Goal: Task Accomplishment & Management: Use online tool/utility

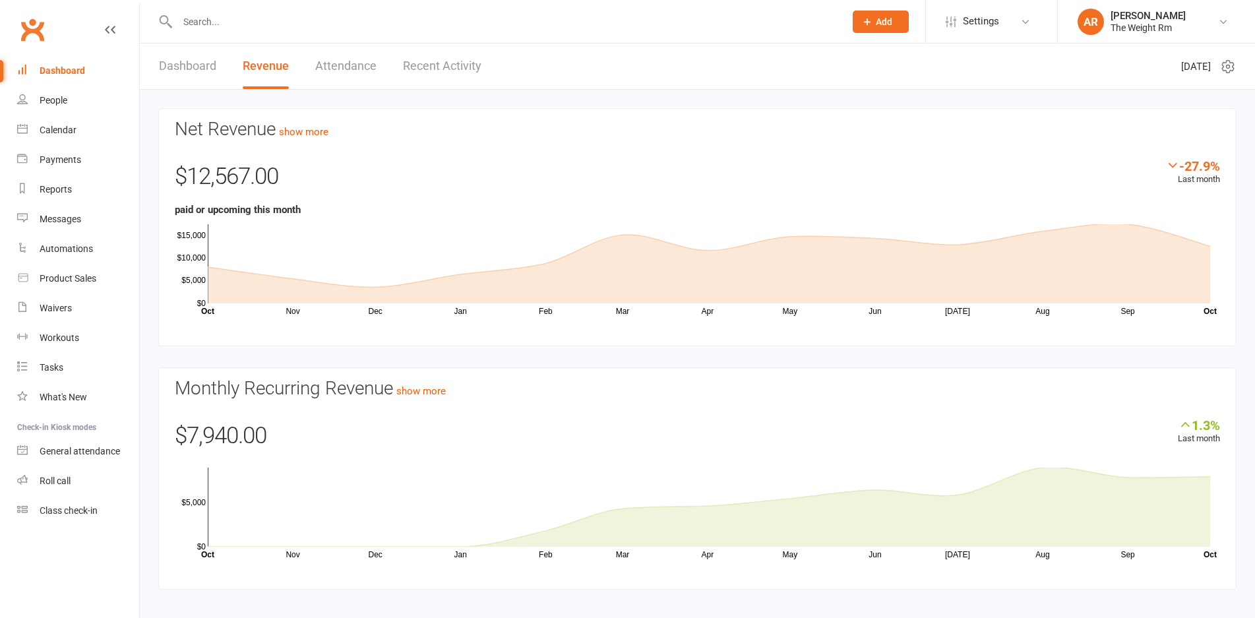
click at [444, 79] on link "Recent Activity" at bounding box center [442, 67] width 78 height 46
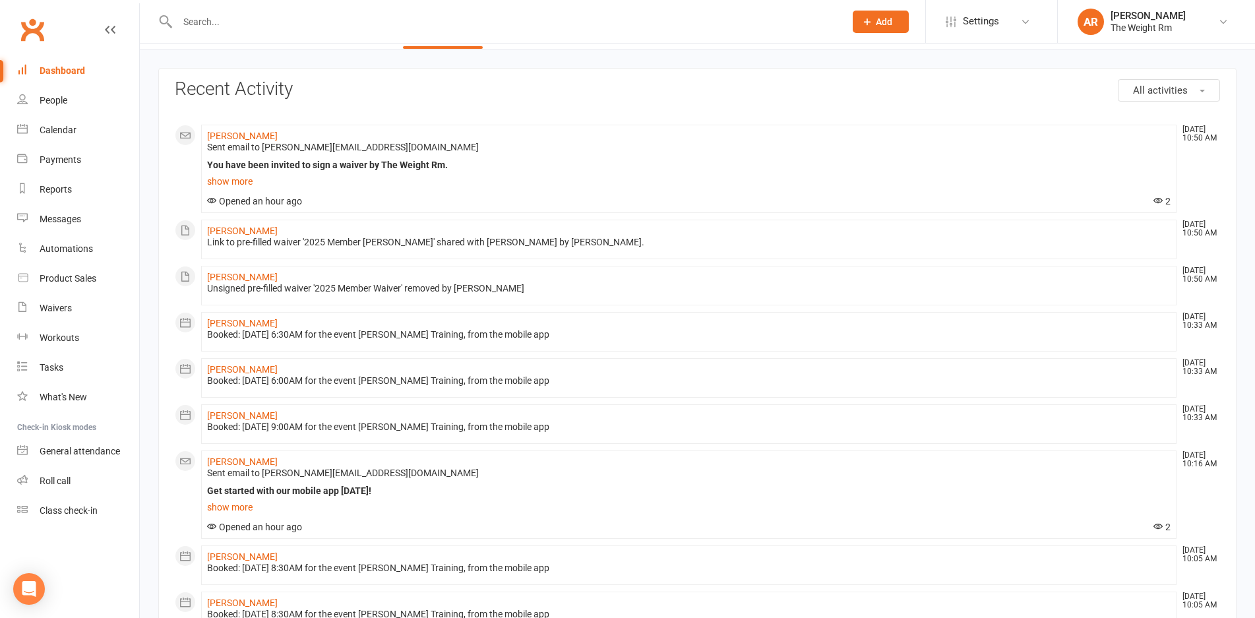
scroll to position [66, 0]
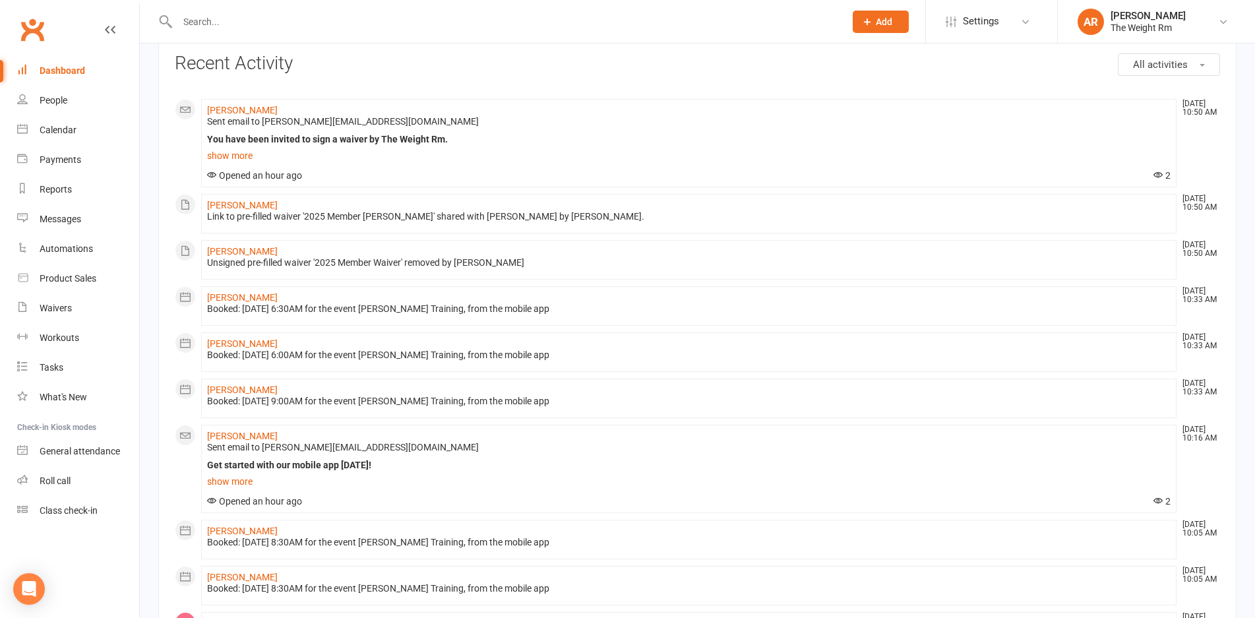
click at [243, 18] on input "text" at bounding box center [504, 22] width 662 height 18
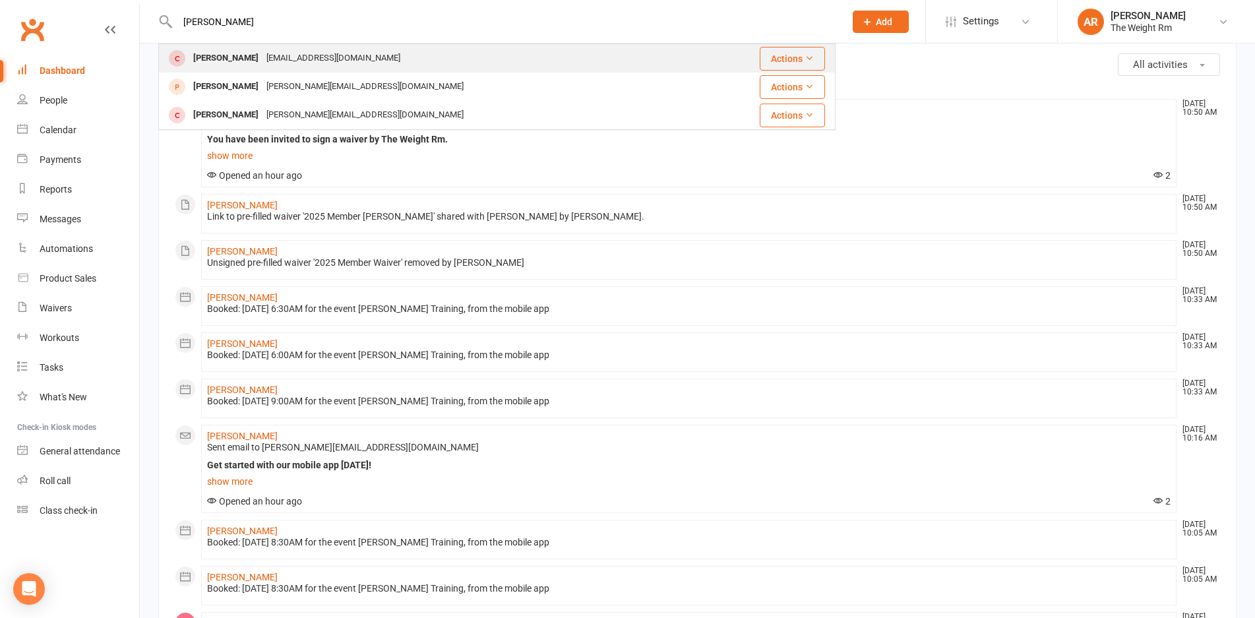
type input "[PERSON_NAME]"
click at [221, 48] on div "[PERSON_NAME] [PERSON_NAME][EMAIL_ADDRESS][DOMAIN_NAME]" at bounding box center [431, 58] width 543 height 27
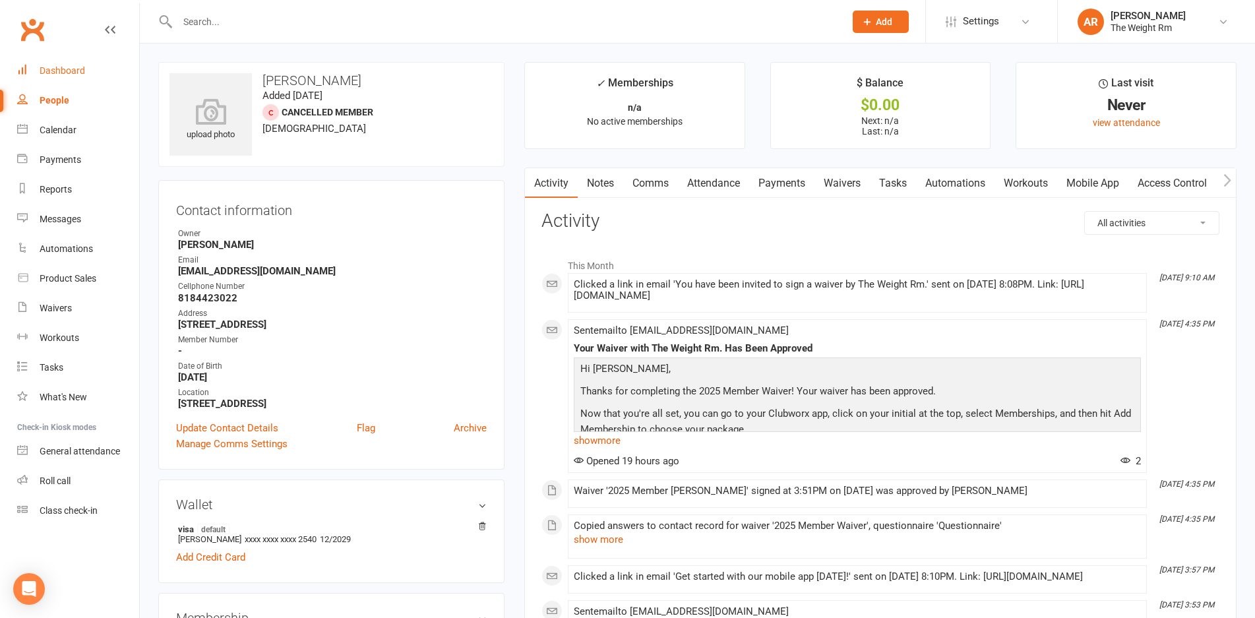
click at [92, 78] on link "Dashboard" at bounding box center [78, 71] width 122 height 30
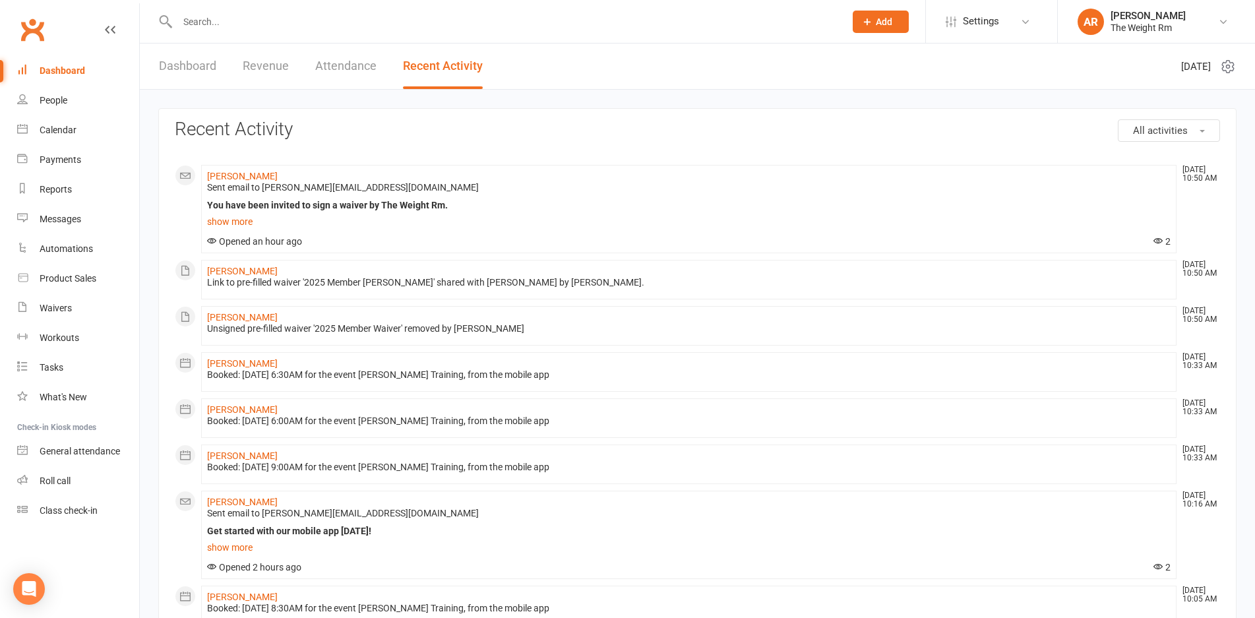
click at [214, 65] on link "Dashboard" at bounding box center [187, 67] width 57 height 46
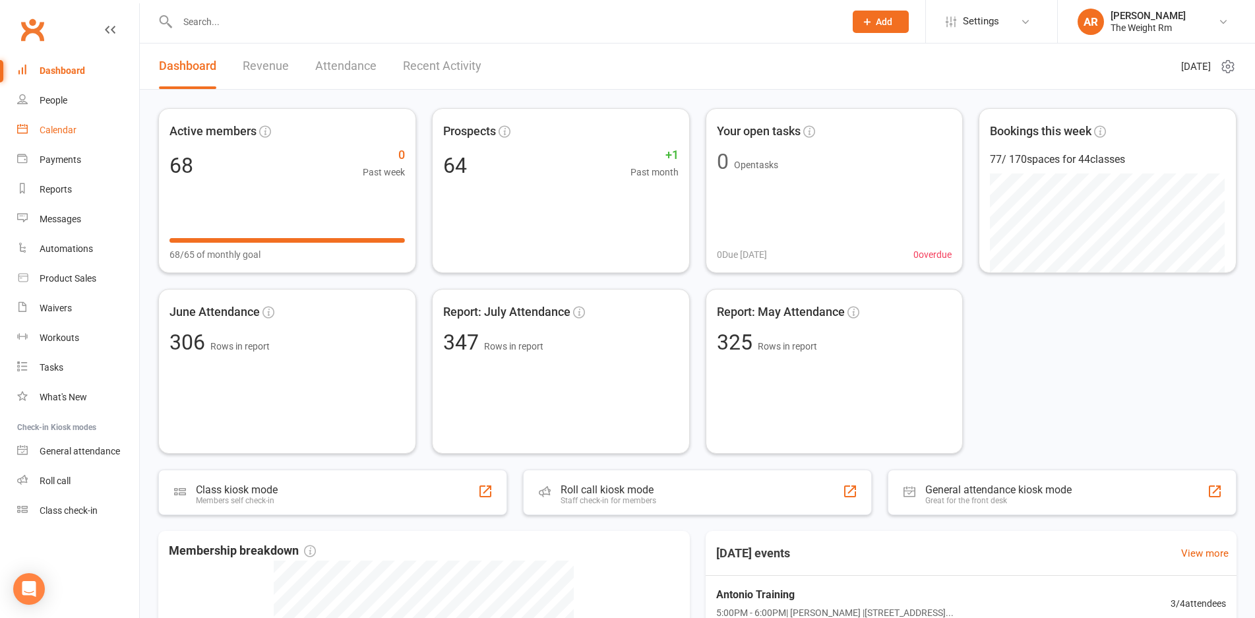
click at [84, 122] on link "Calendar" at bounding box center [78, 130] width 122 height 30
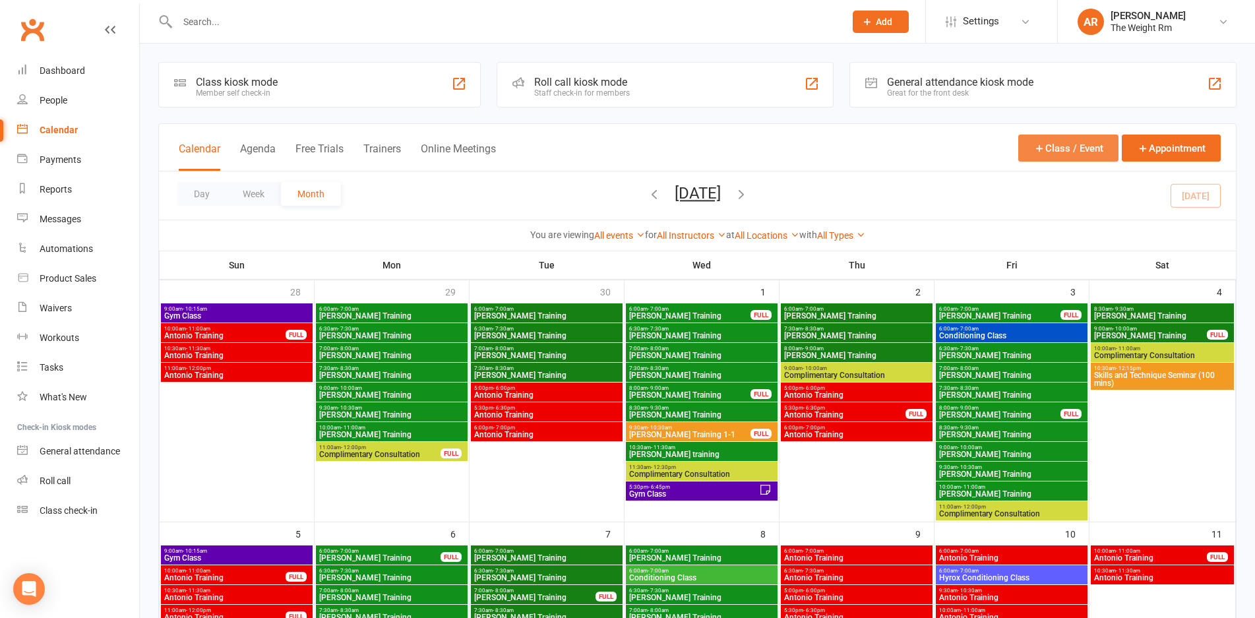
click at [1031, 155] on button "Class / Event" at bounding box center [1068, 148] width 100 height 27
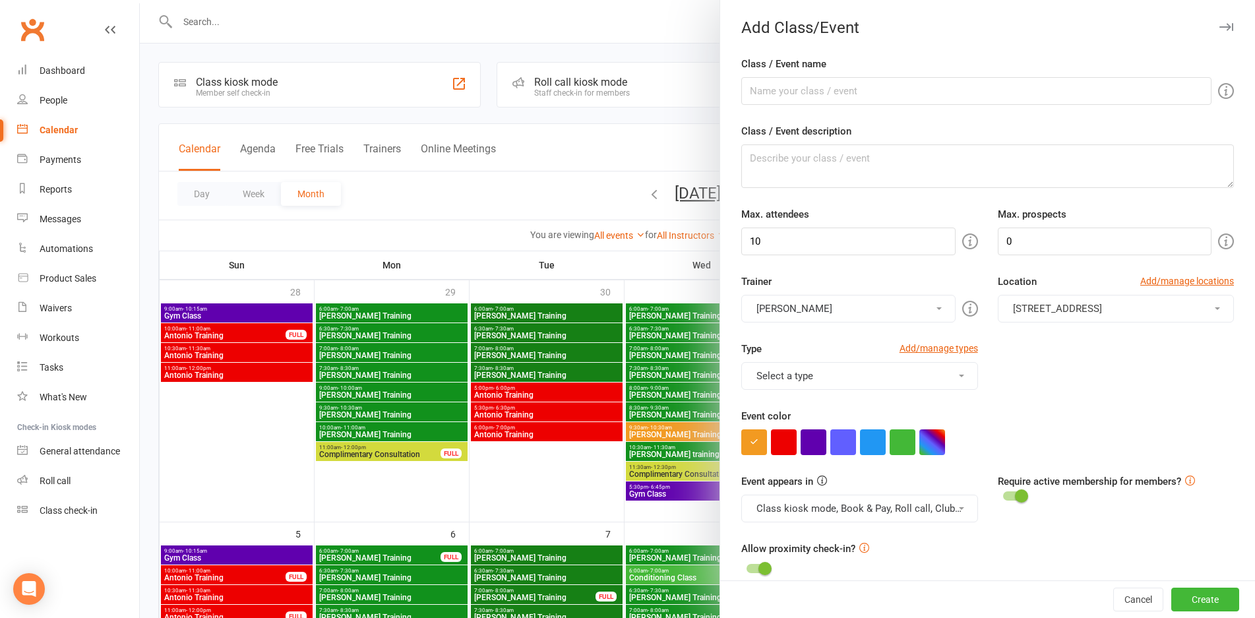
click at [876, 105] on form "Class / Event name Class / Event description Max. attendees 10 Max. prospects 0…" at bounding box center [987, 554] width 493 height 996
click at [873, 95] on input "Class / Event name" at bounding box center [976, 91] width 470 height 28
type input "Antonio Training"
drag, startPoint x: 786, startPoint y: 249, endPoint x: 681, endPoint y: 250, distance: 104.9
click at [140, 0] on new-event-schedule "Add Class/Event Class / Event name Antonio Training Class / Event description […" at bounding box center [140, 0] width 0 height 0
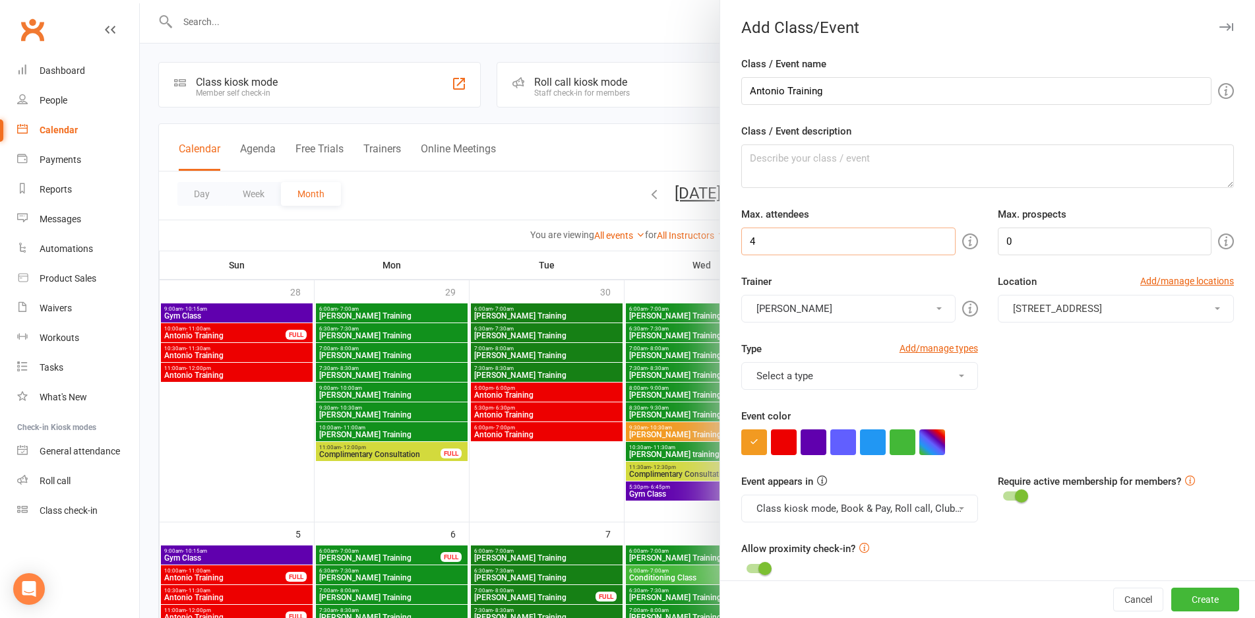
type input "4"
click at [800, 386] on button "Select a type" at bounding box center [859, 376] width 236 height 28
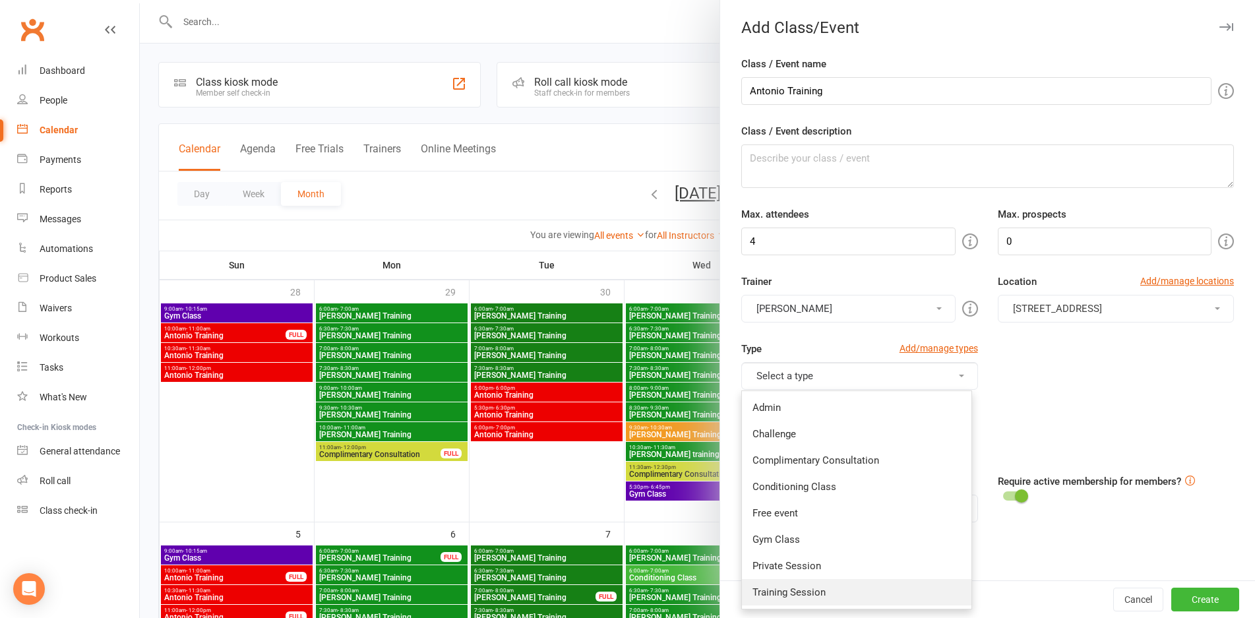
click at [793, 590] on link "Training Session" at bounding box center [857, 592] width 230 height 26
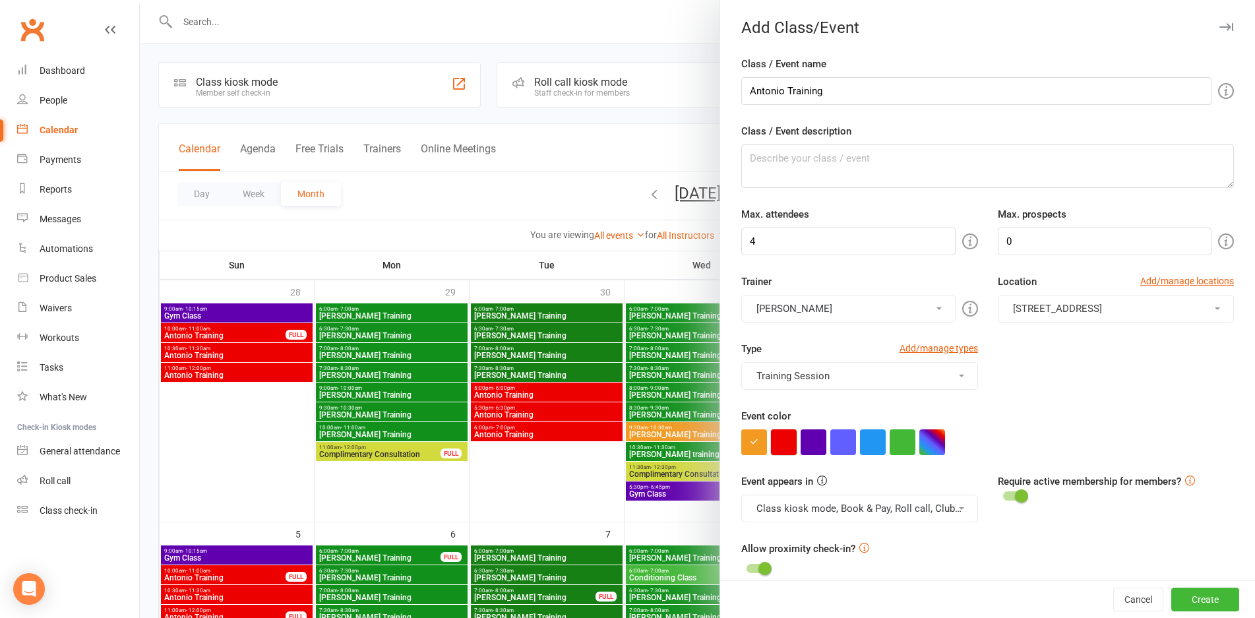
click at [778, 451] on button "button" at bounding box center [784, 442] width 26 height 26
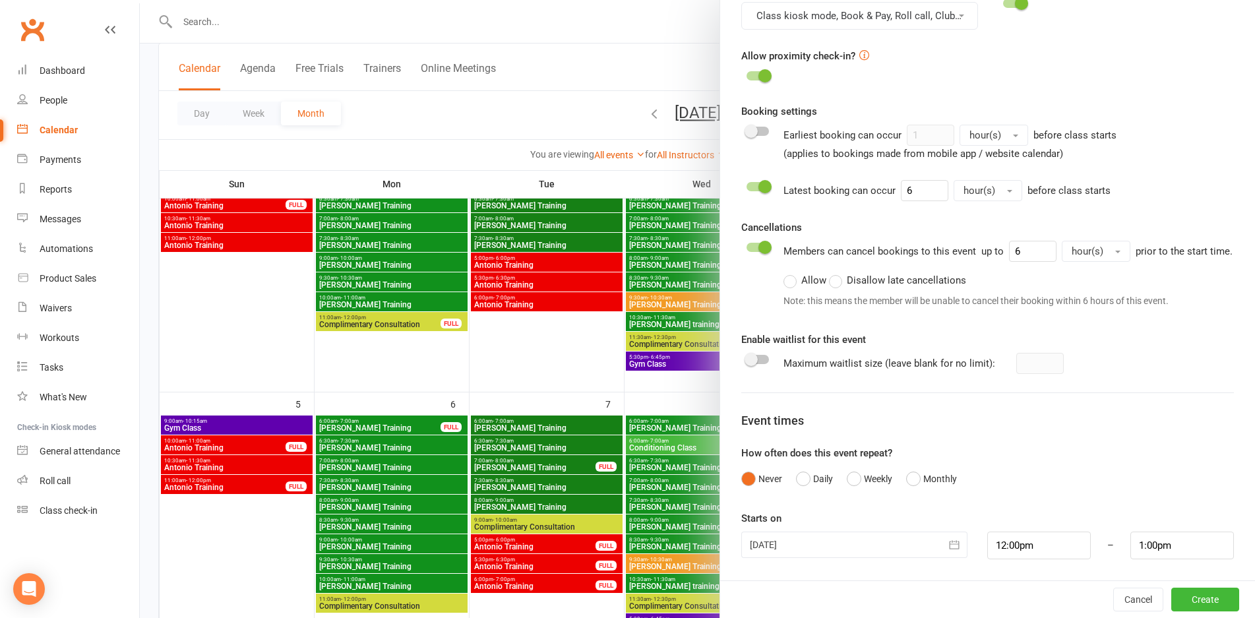
scroll to position [132, 0]
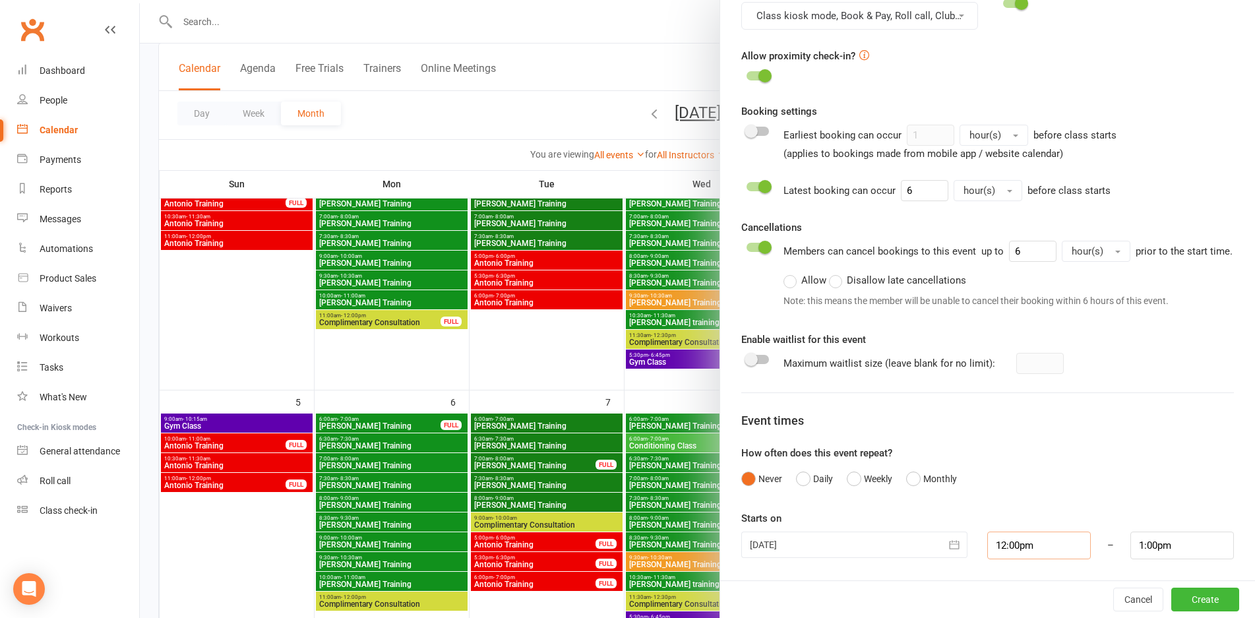
click at [1006, 541] on input "12:00pm" at bounding box center [1039, 546] width 104 height 28
click at [1010, 486] on li "6:30pm" at bounding box center [1019, 484] width 63 height 20
type input "6:30pm"
type input "7:30pm"
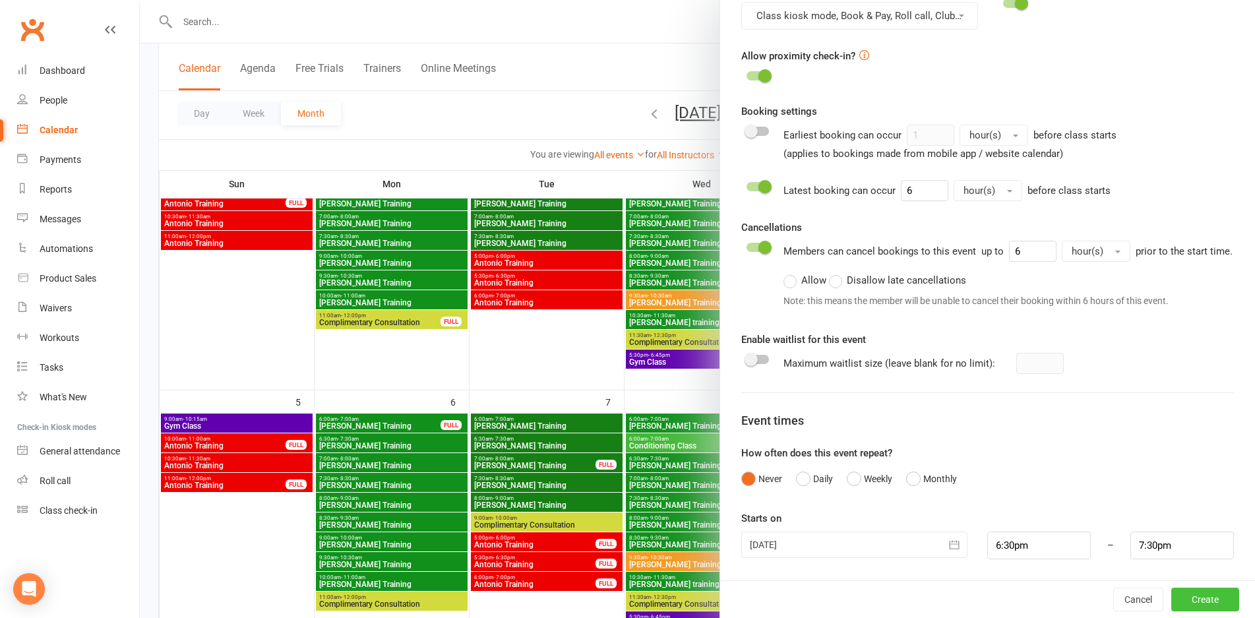
click at [1174, 602] on button "Create" at bounding box center [1205, 600] width 68 height 24
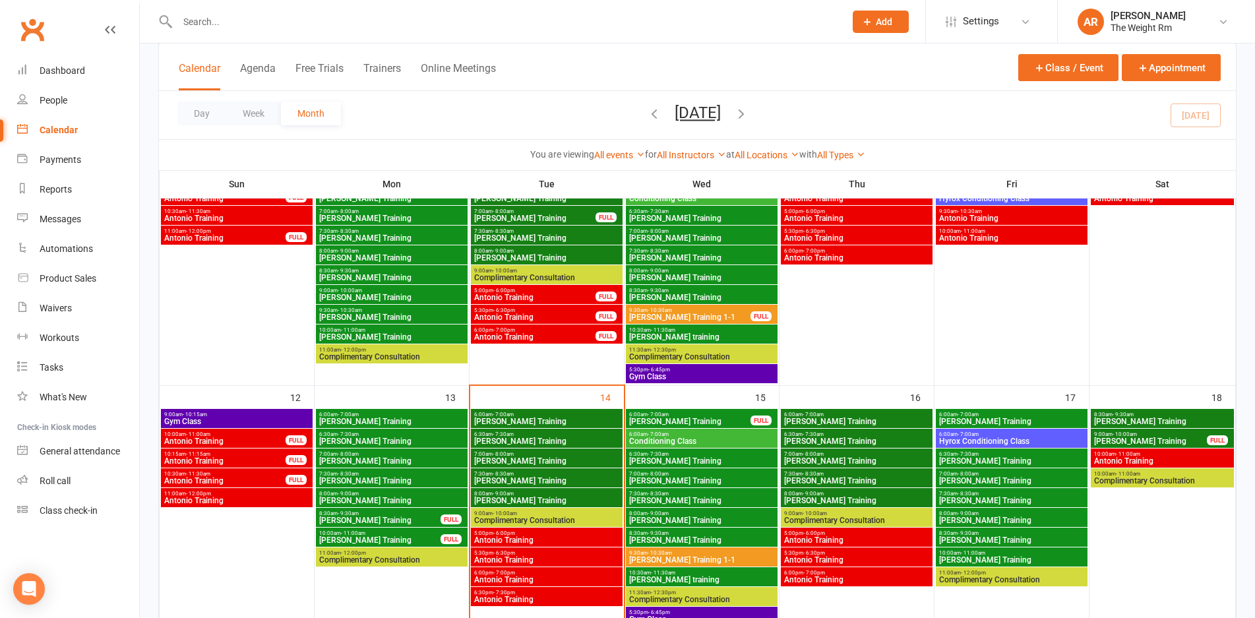
scroll to position [440, 0]
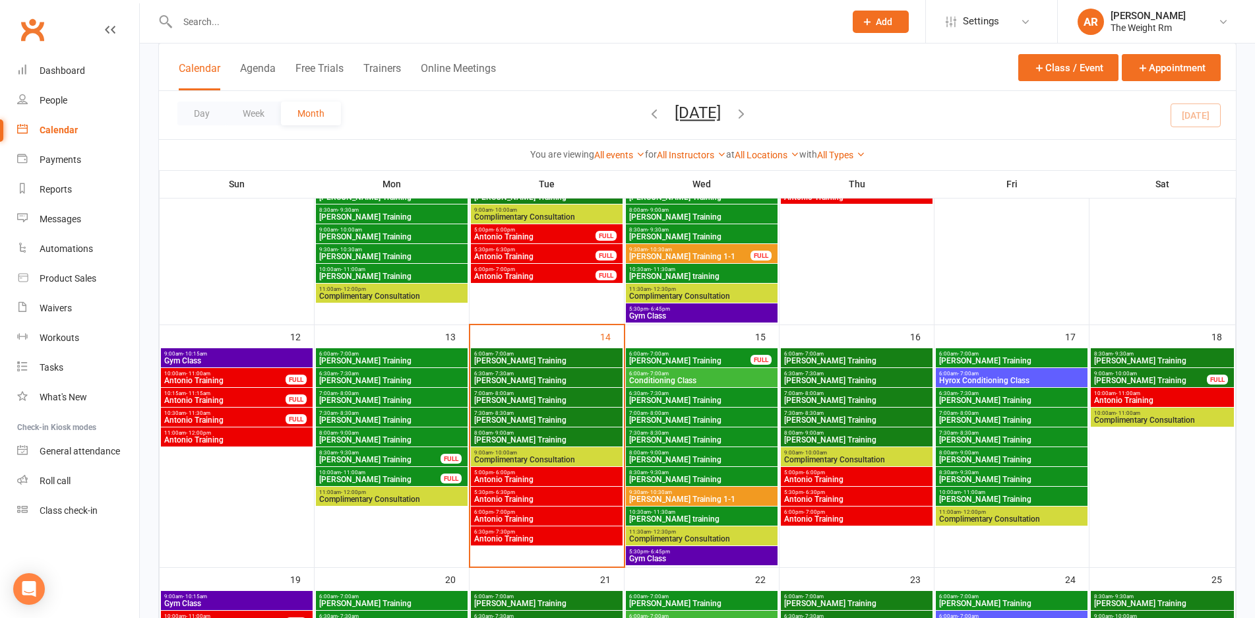
click at [553, 524] on div "6:00pm - 7:00pm Antonio Training" at bounding box center [547, 516] width 152 height 19
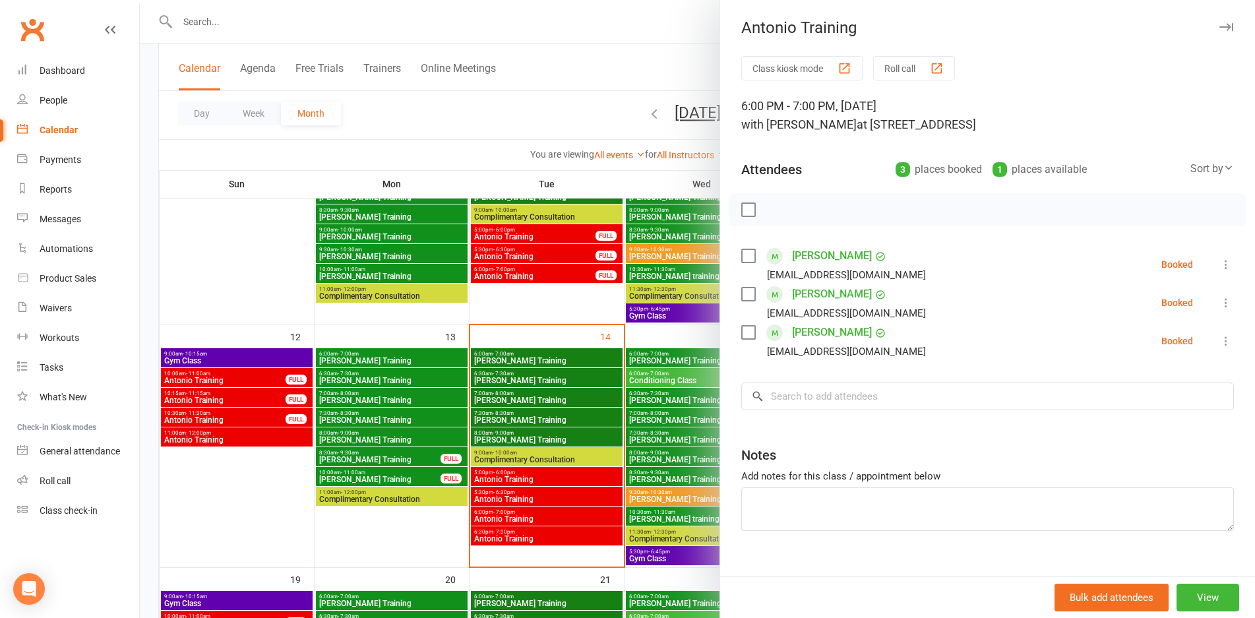
click at [541, 519] on div at bounding box center [697, 309] width 1115 height 618
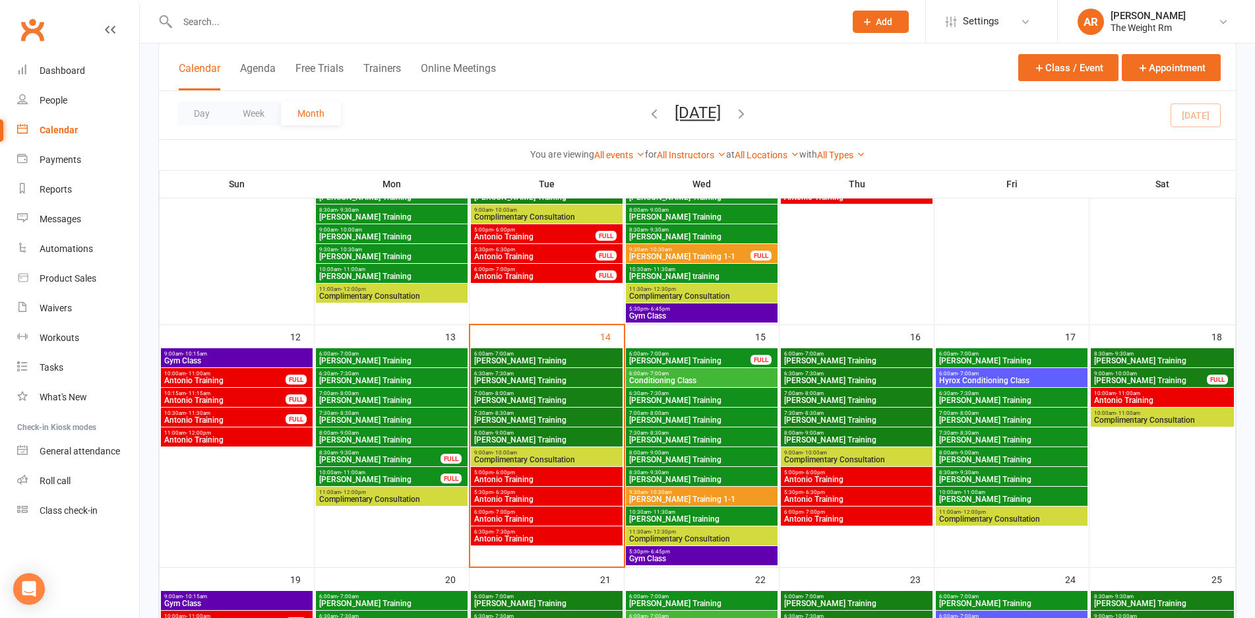
click at [551, 497] on span "Antonio Training" at bounding box center [547, 499] width 146 height 8
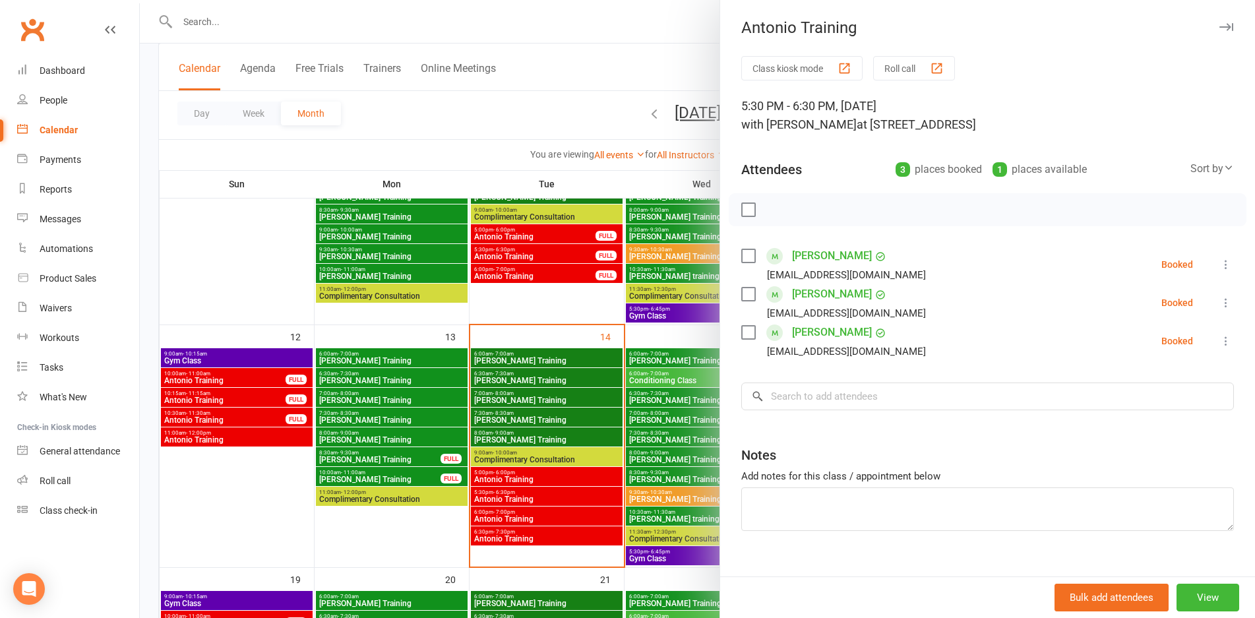
click at [551, 497] on div at bounding box center [697, 309] width 1115 height 618
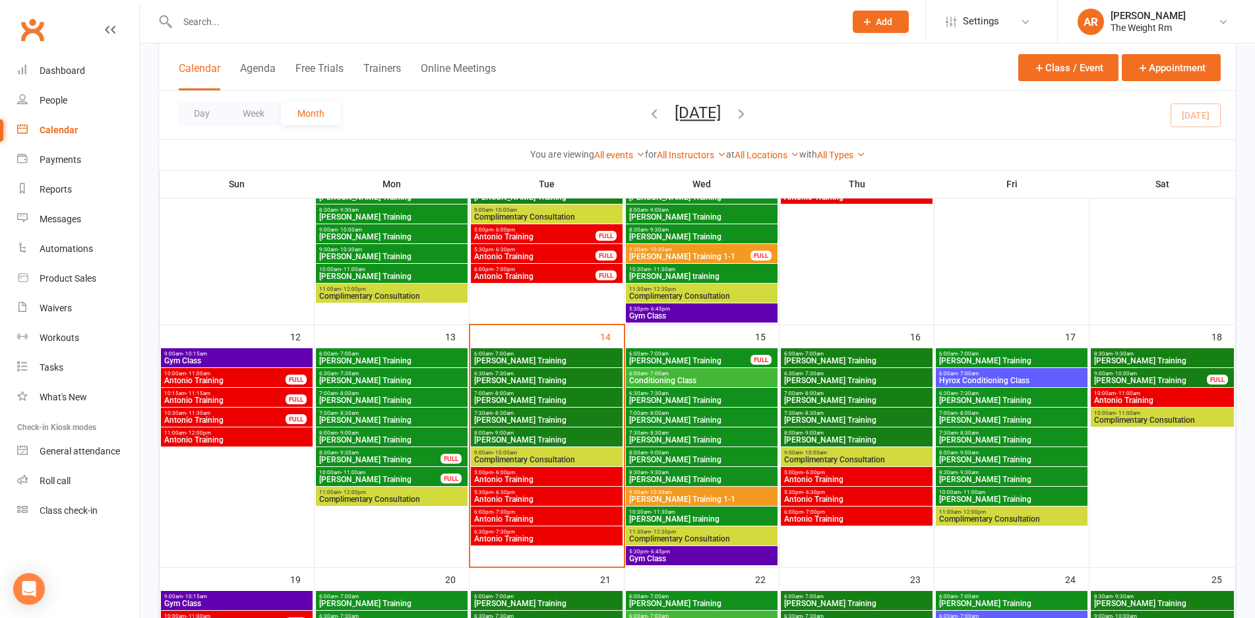
click at [549, 474] on span "5:00pm - 6:00pm" at bounding box center [547, 473] width 146 height 6
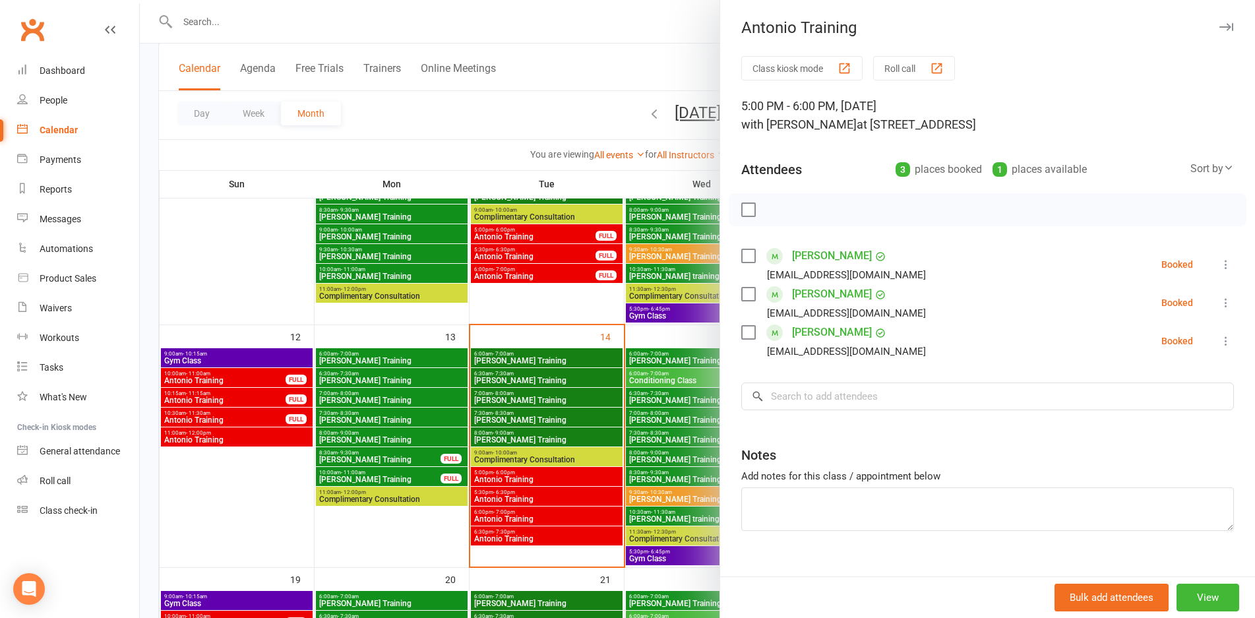
click at [549, 474] on div at bounding box center [697, 309] width 1115 height 618
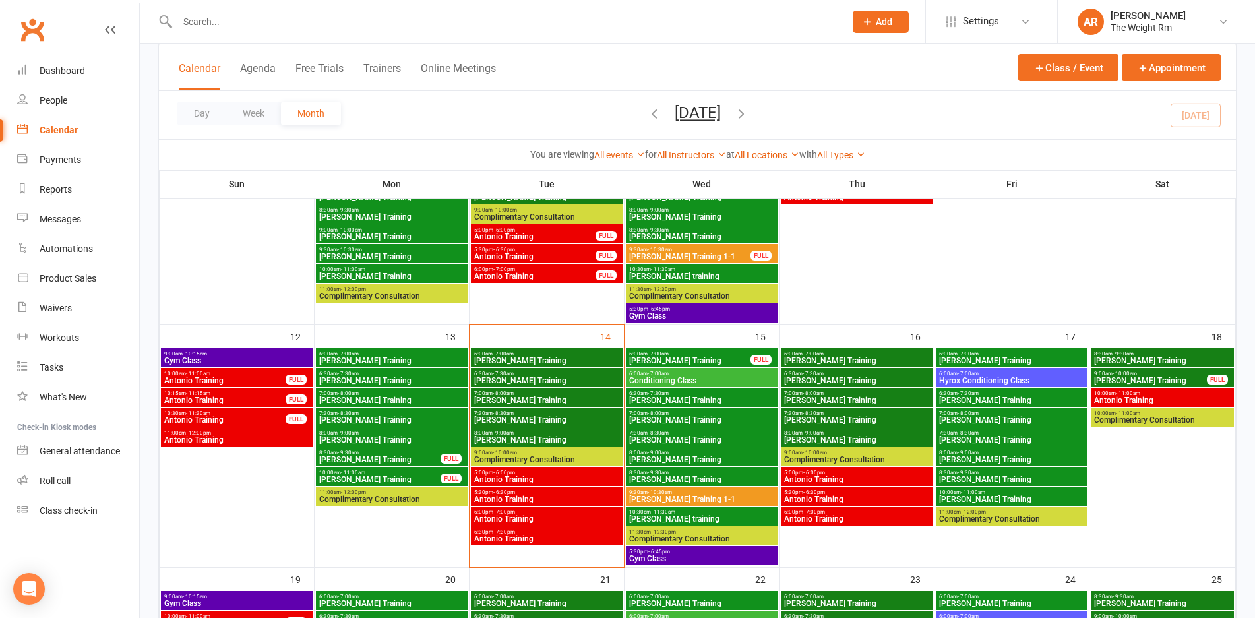
click at [681, 357] on span "[PERSON_NAME] Training" at bounding box center [690, 361] width 123 height 8
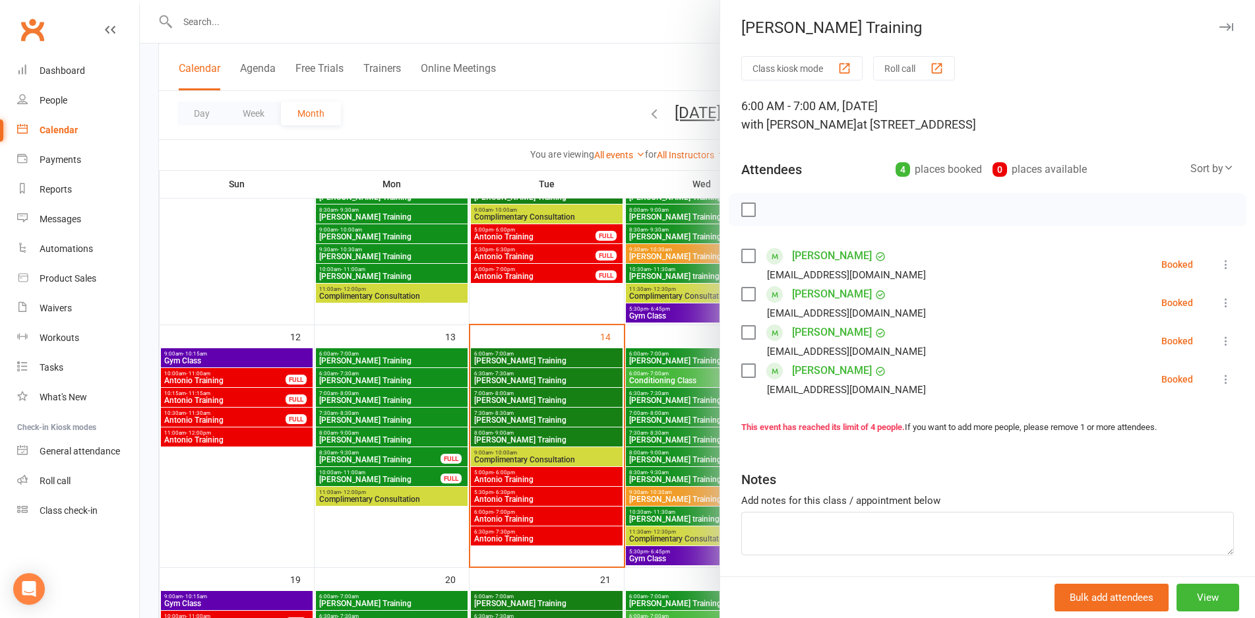
click at [681, 357] on div at bounding box center [697, 309] width 1115 height 618
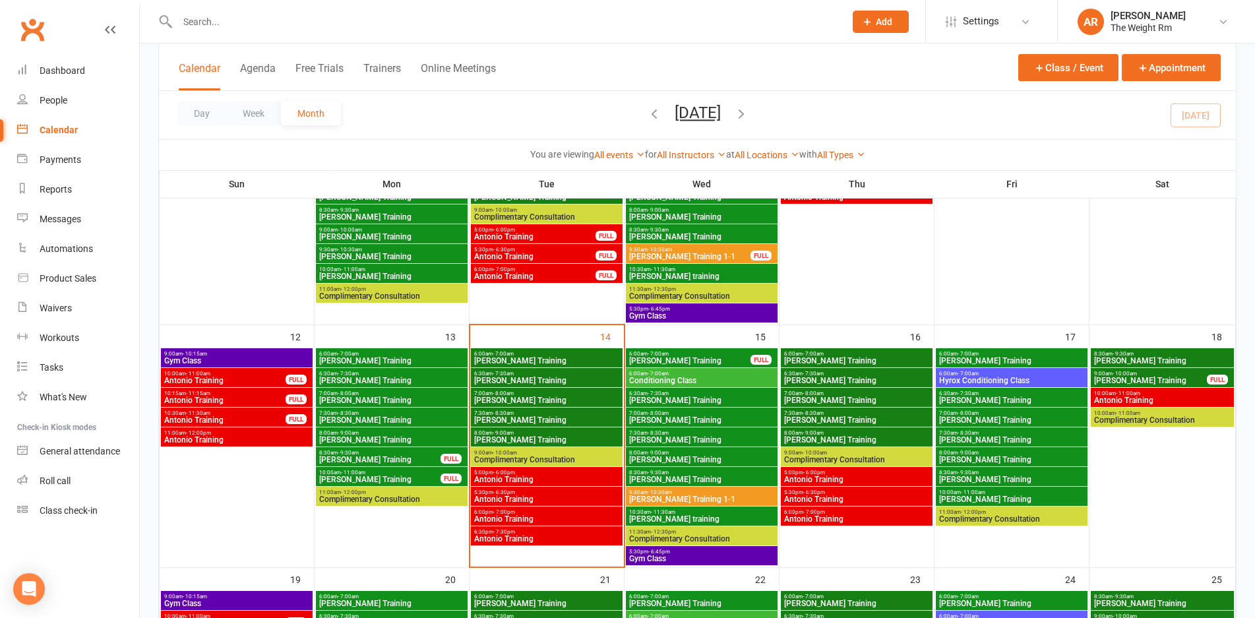
click at [684, 383] on span "Conditioning Class" at bounding box center [702, 381] width 146 height 8
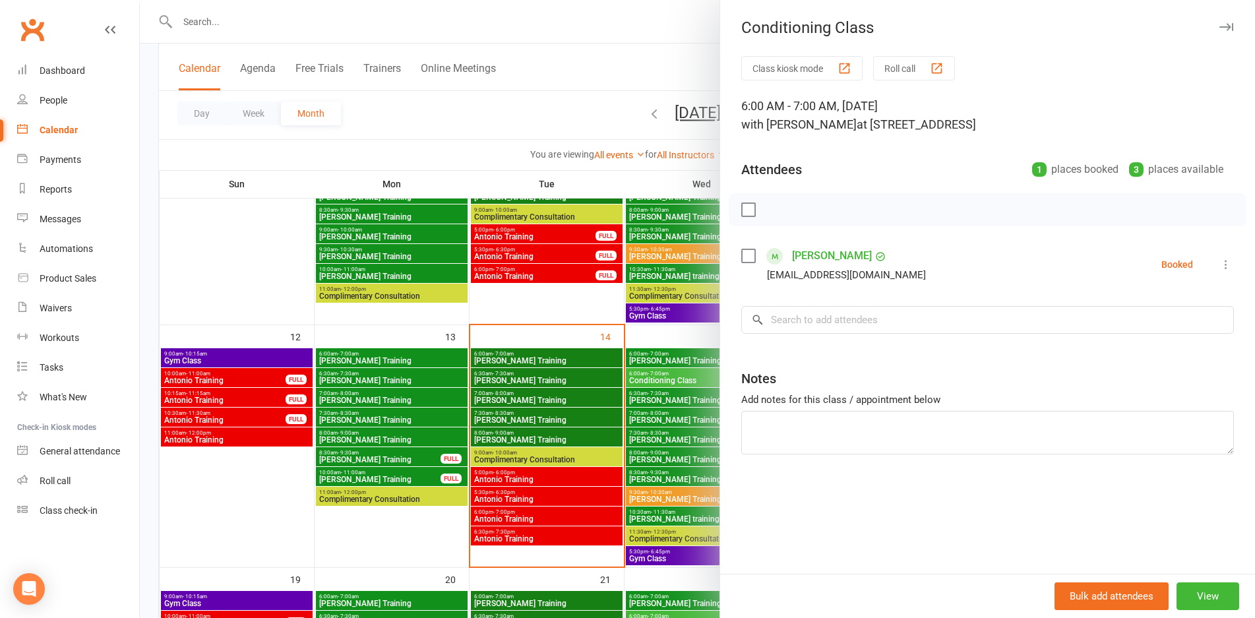
click at [684, 383] on div at bounding box center [697, 309] width 1115 height 618
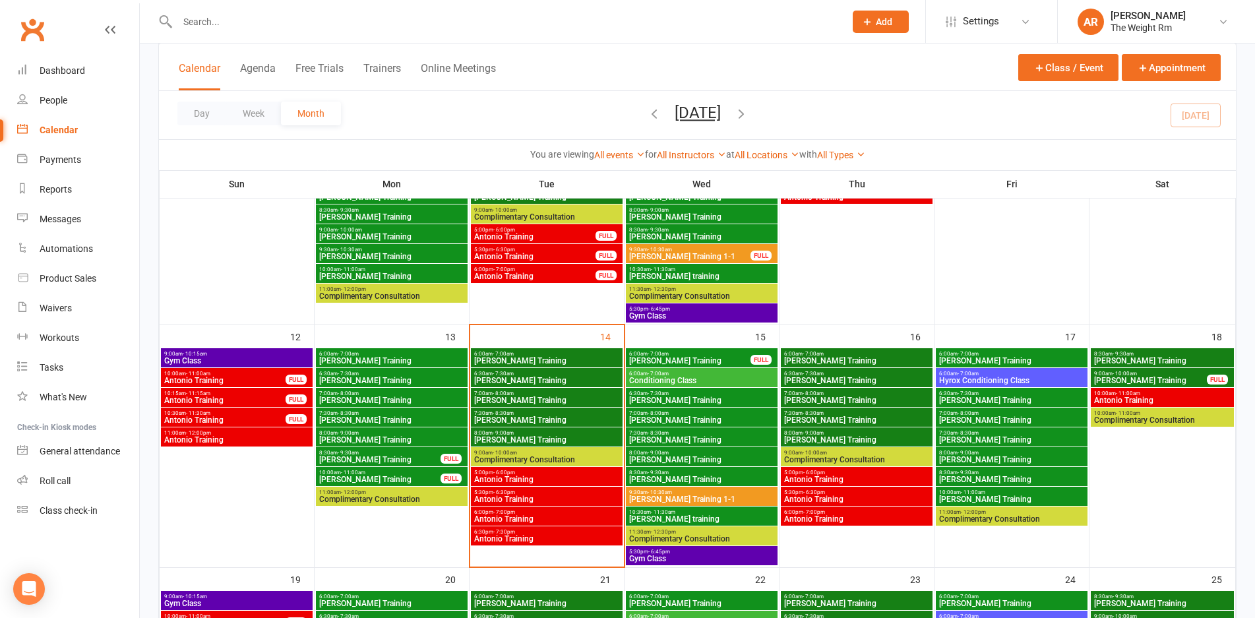
click at [686, 400] on span "[PERSON_NAME] Training" at bounding box center [702, 400] width 146 height 8
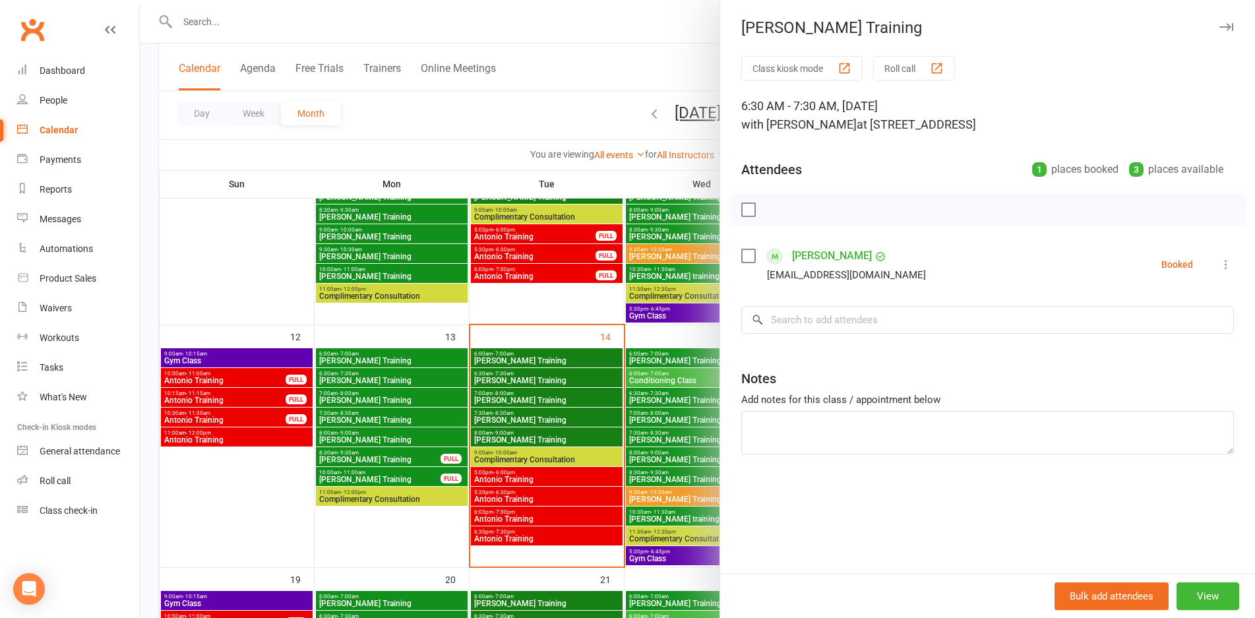
click at [686, 400] on div at bounding box center [697, 309] width 1115 height 618
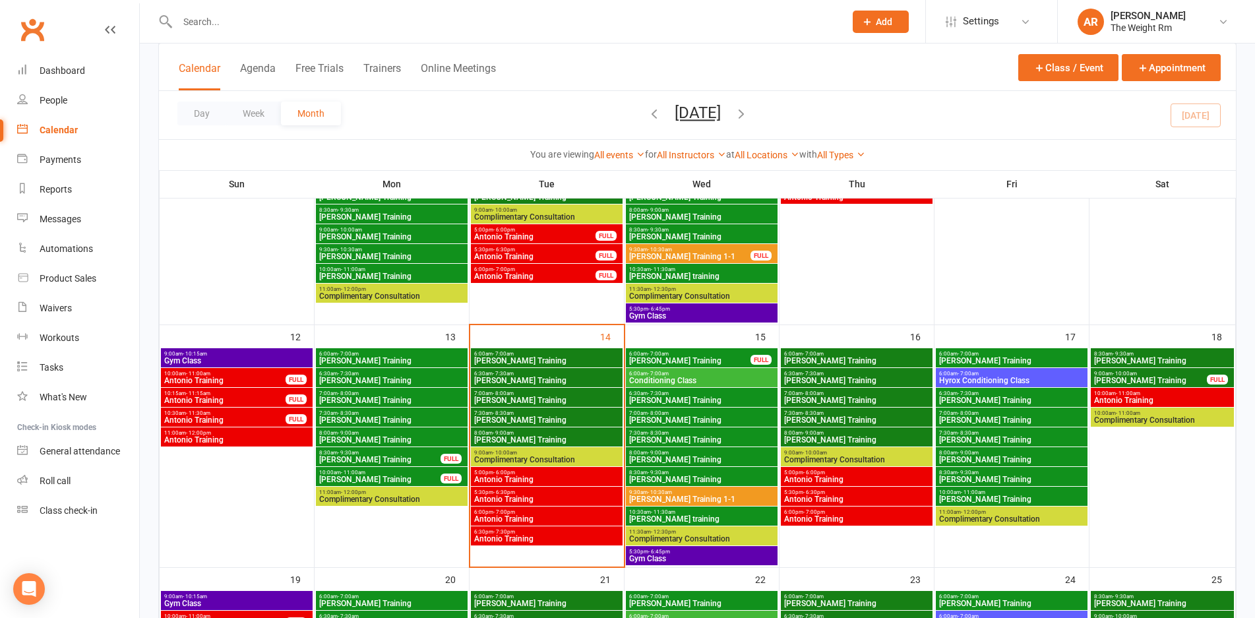
click at [819, 476] on span "Antonio Training" at bounding box center [857, 480] width 146 height 8
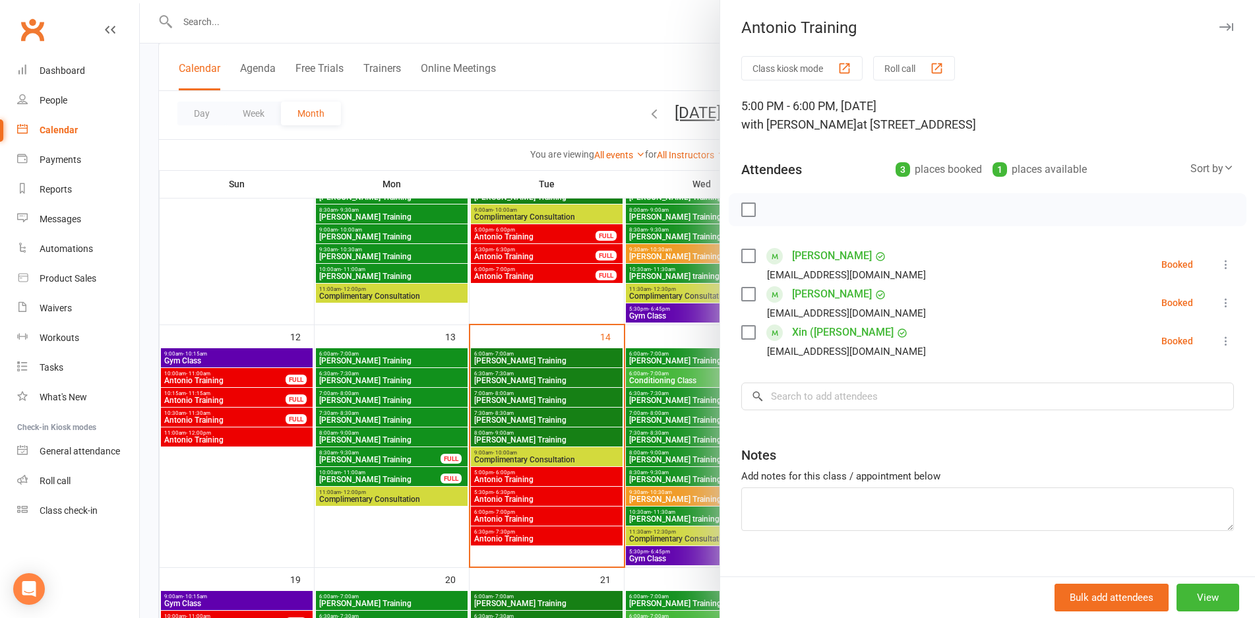
click at [625, 452] on div at bounding box center [697, 309] width 1115 height 618
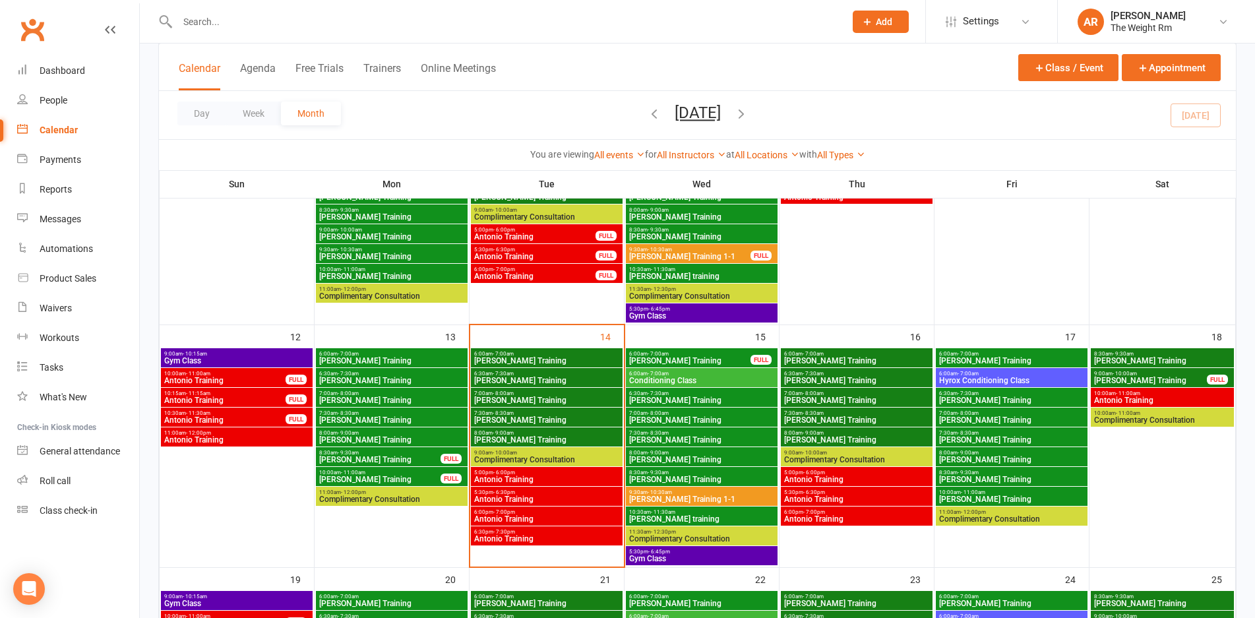
click at [812, 493] on span "- 6:30pm" at bounding box center [814, 492] width 22 height 6
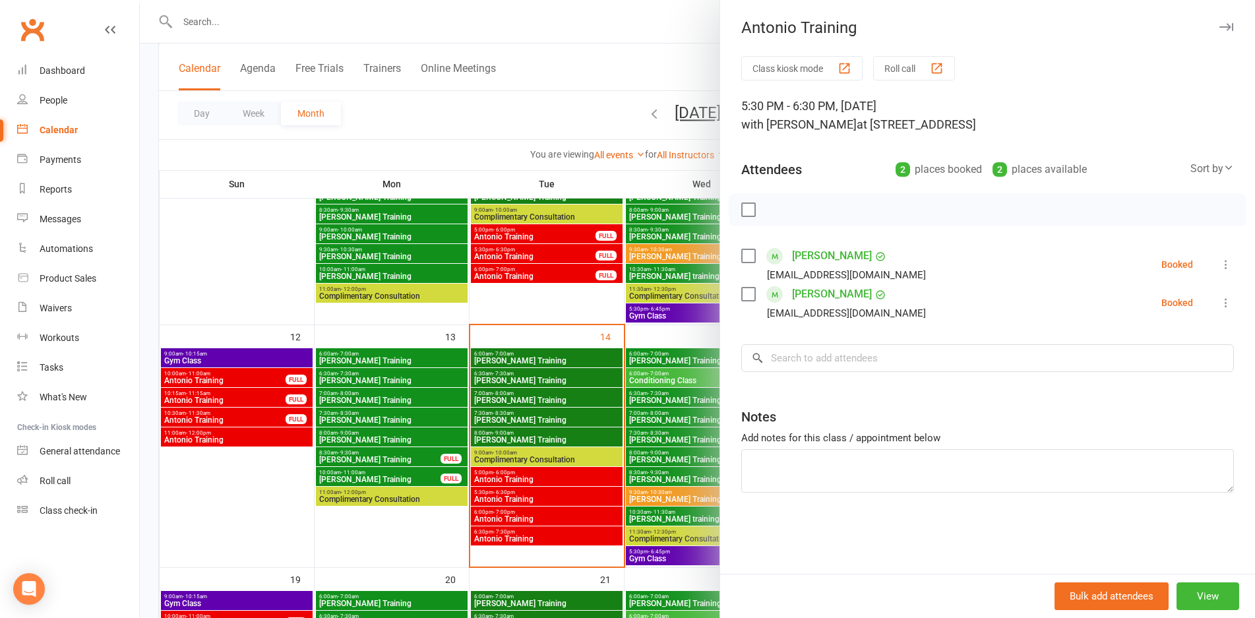
click at [631, 483] on div at bounding box center [697, 309] width 1115 height 618
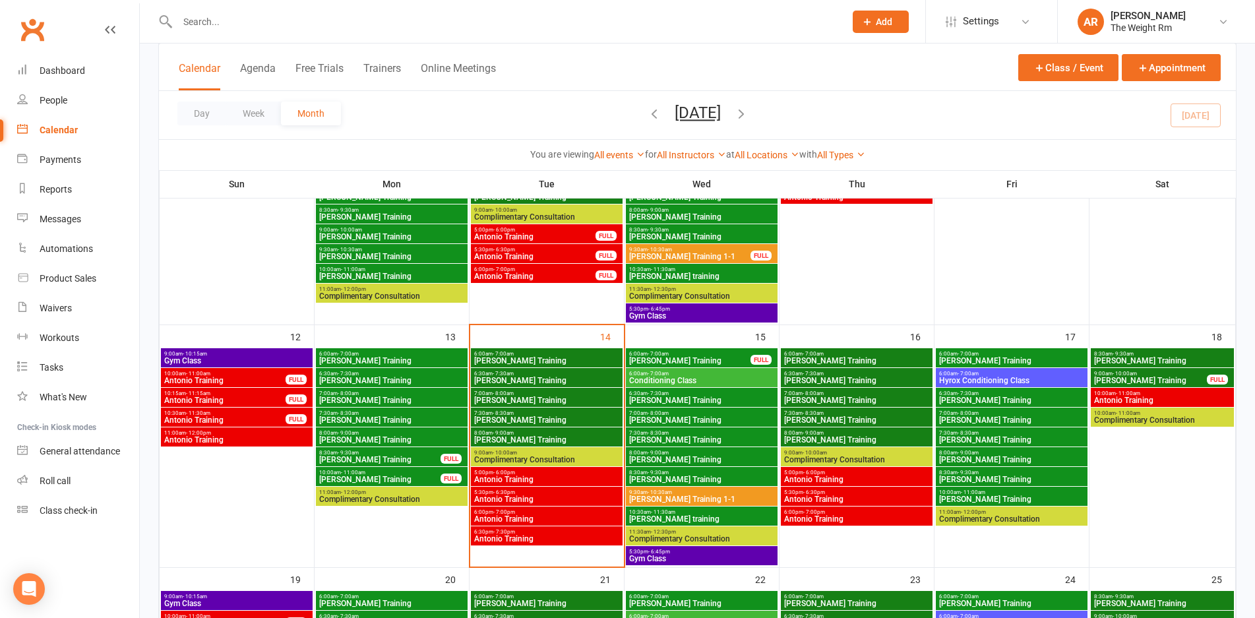
click at [851, 518] on span "Antonio Training" at bounding box center [857, 519] width 146 height 8
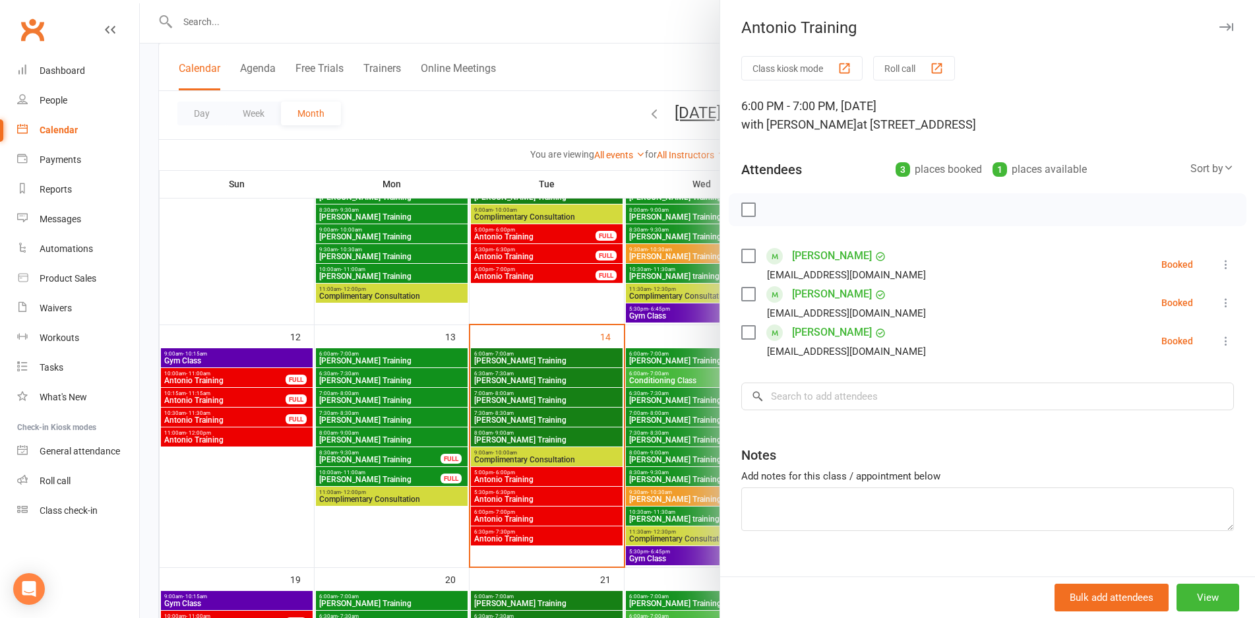
click at [582, 398] on div at bounding box center [697, 309] width 1115 height 618
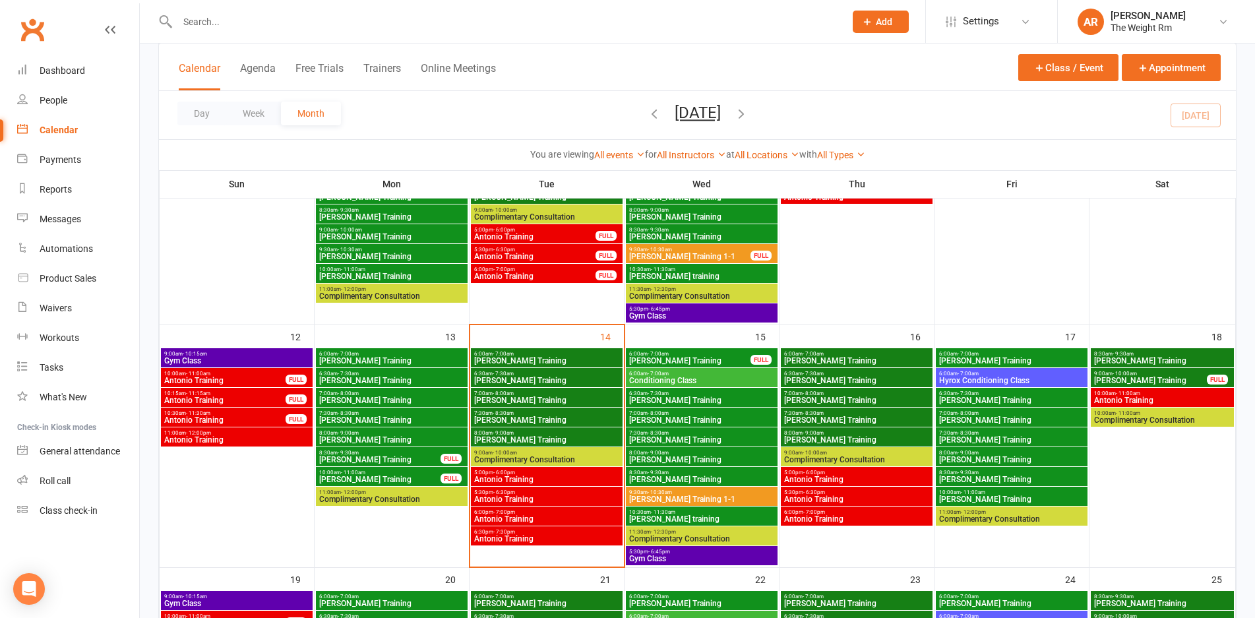
click at [1120, 374] on span "- 10:00am" at bounding box center [1125, 374] width 24 height 6
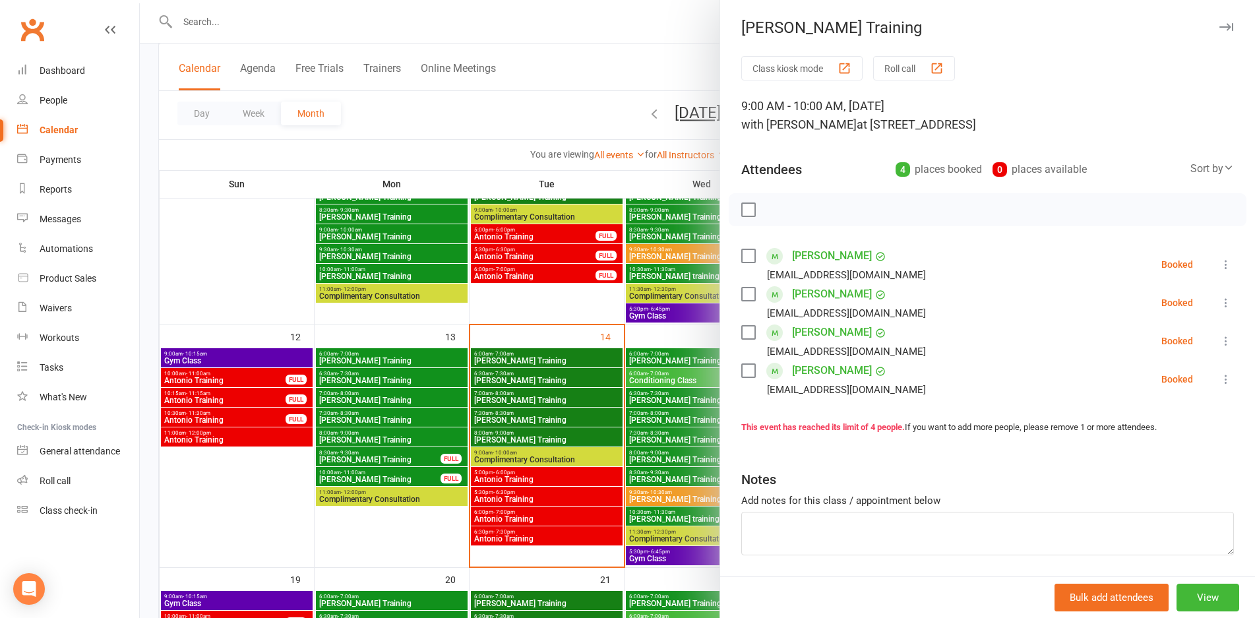
click at [529, 438] on div at bounding box center [697, 309] width 1115 height 618
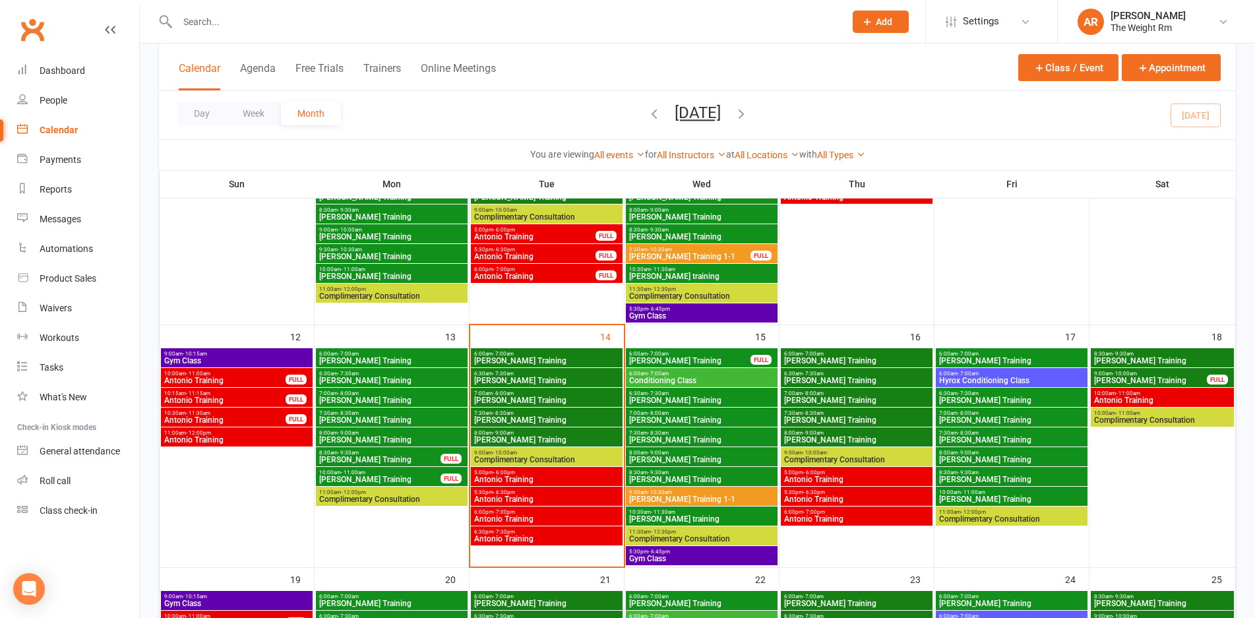
click at [1123, 397] on span "Antonio Training" at bounding box center [1162, 400] width 138 height 8
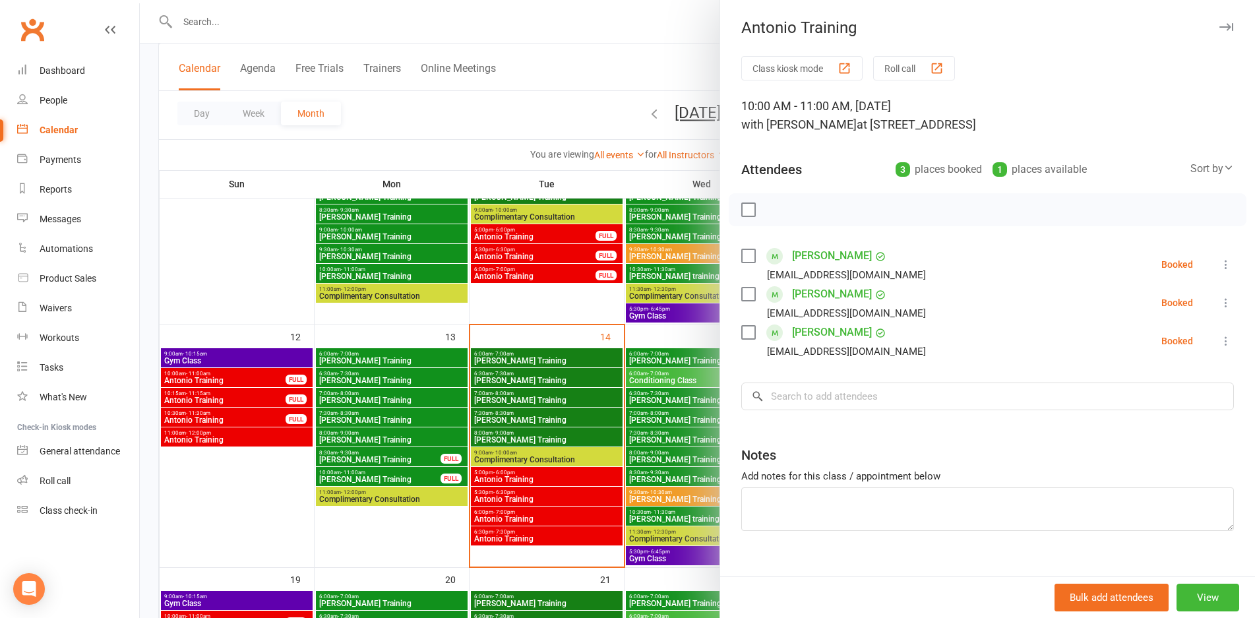
click at [600, 445] on div at bounding box center [697, 309] width 1115 height 618
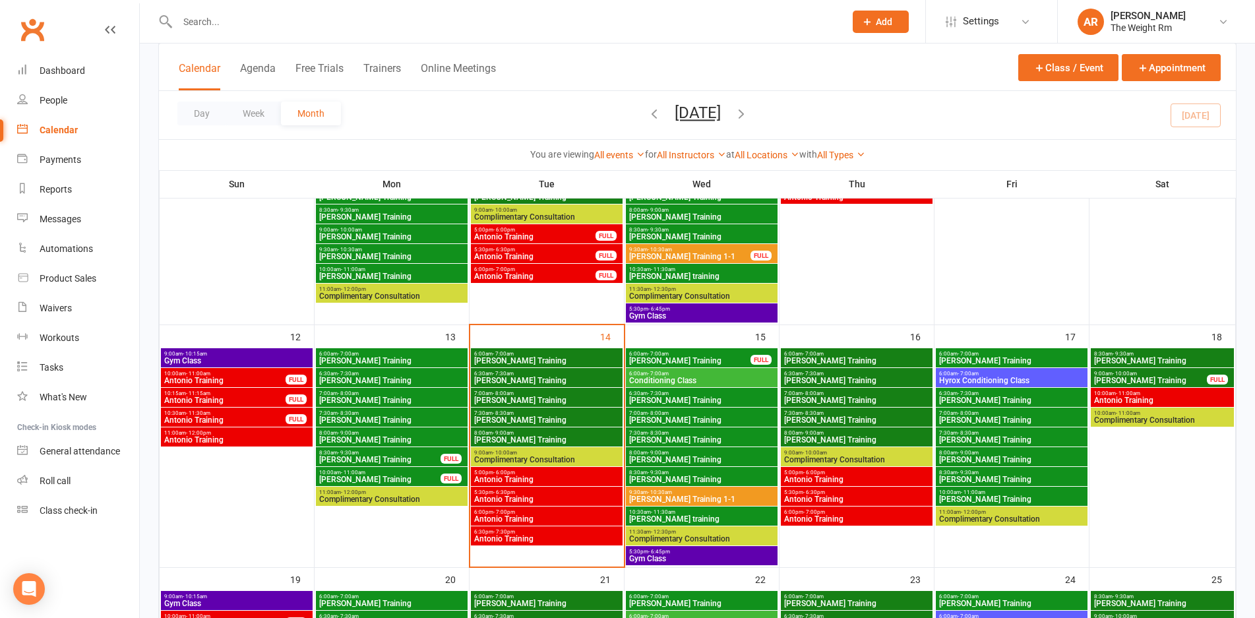
click at [1121, 353] on span "- 9:30am" at bounding box center [1123, 354] width 21 height 6
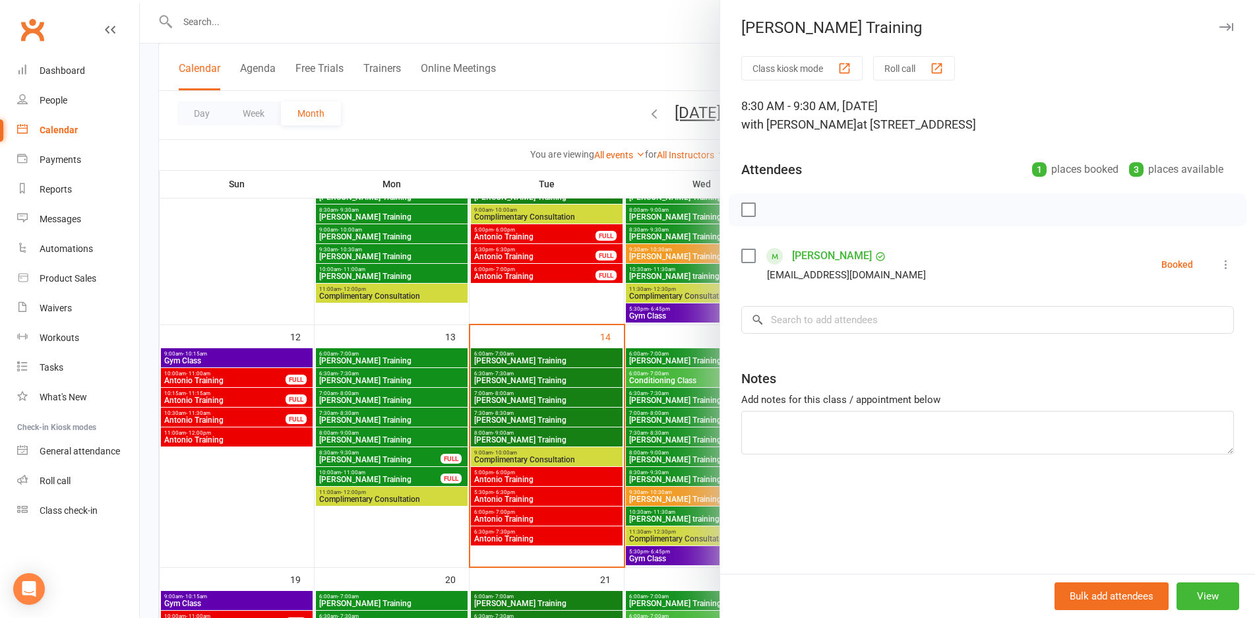
click at [639, 449] on div at bounding box center [697, 309] width 1115 height 618
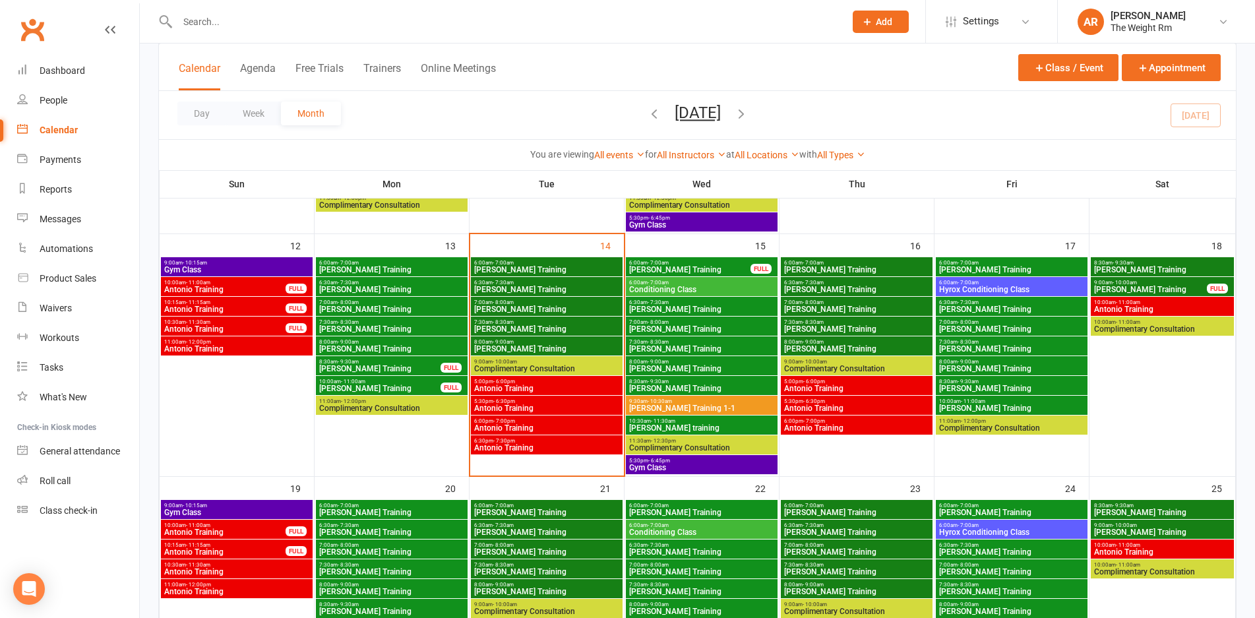
scroll to position [594, 0]
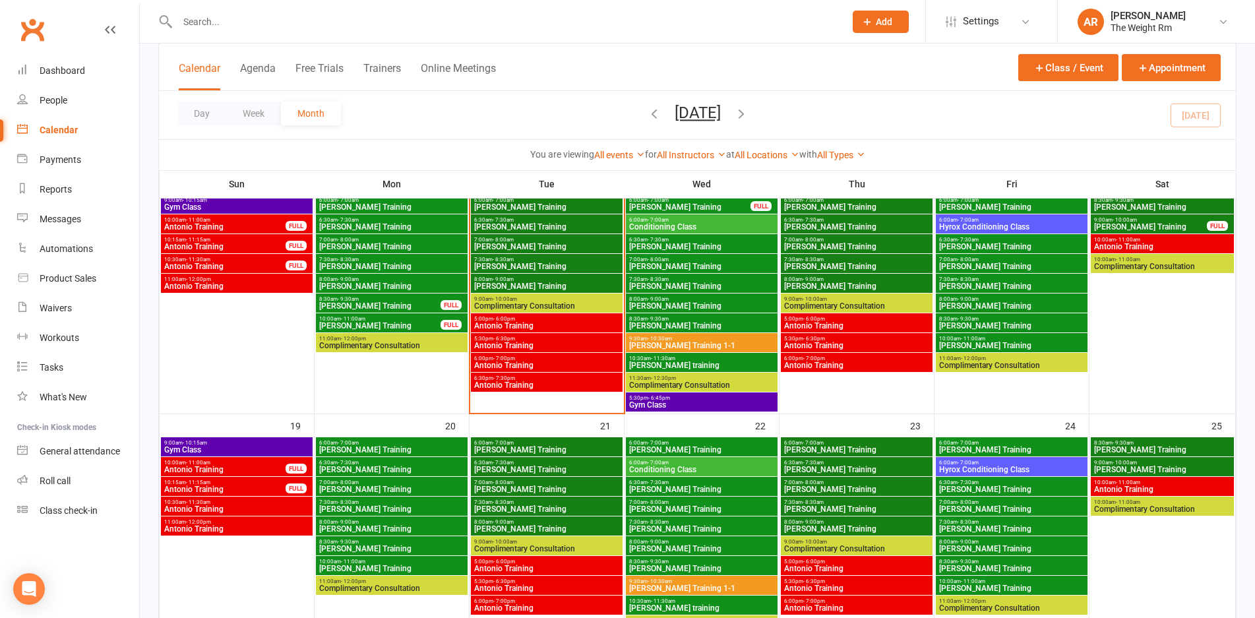
click at [257, 506] on span "Antonio Training" at bounding box center [237, 509] width 146 height 8
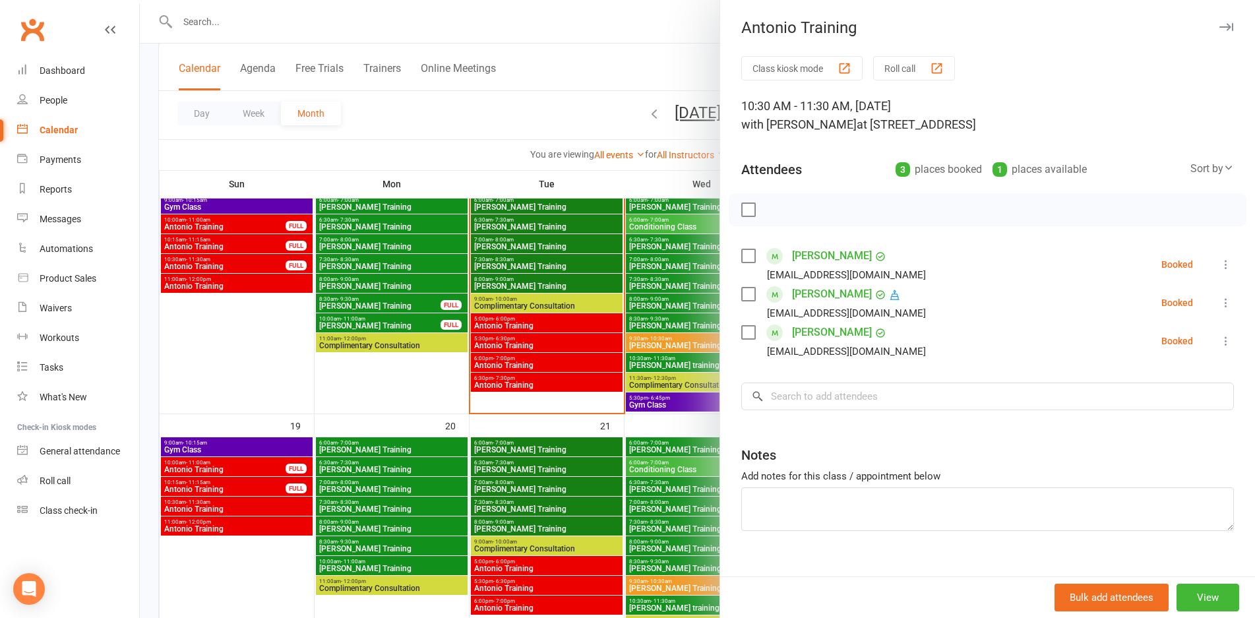
click at [257, 506] on div at bounding box center [697, 309] width 1115 height 618
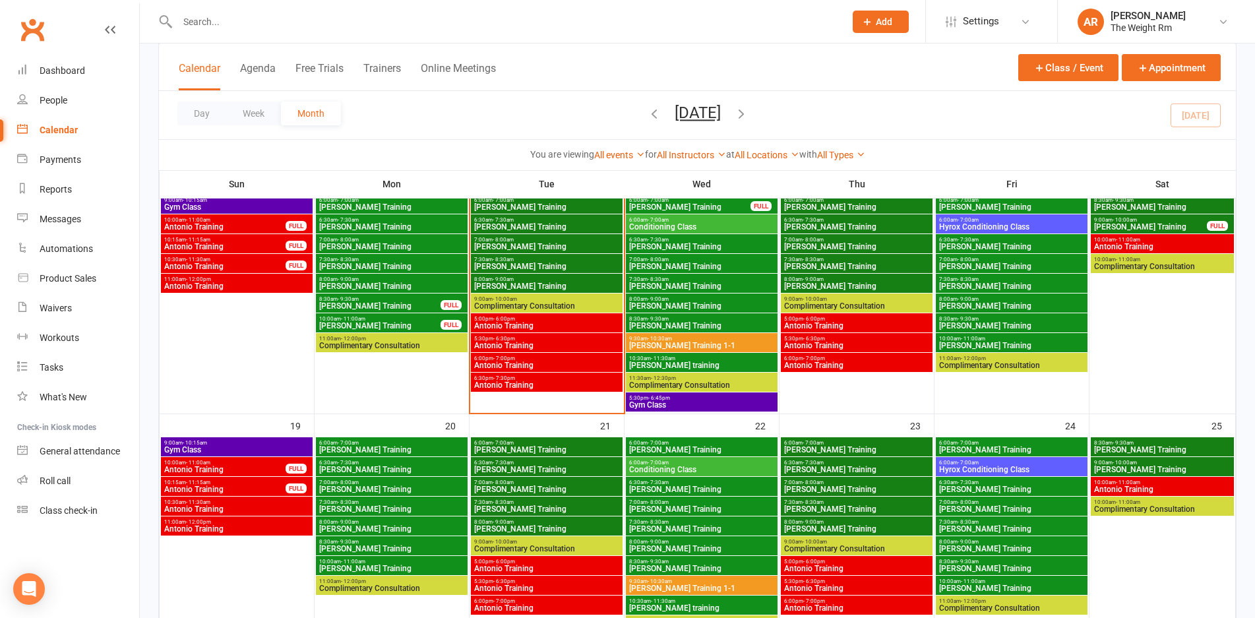
click at [262, 487] on span "Antonio Training" at bounding box center [225, 489] width 123 height 8
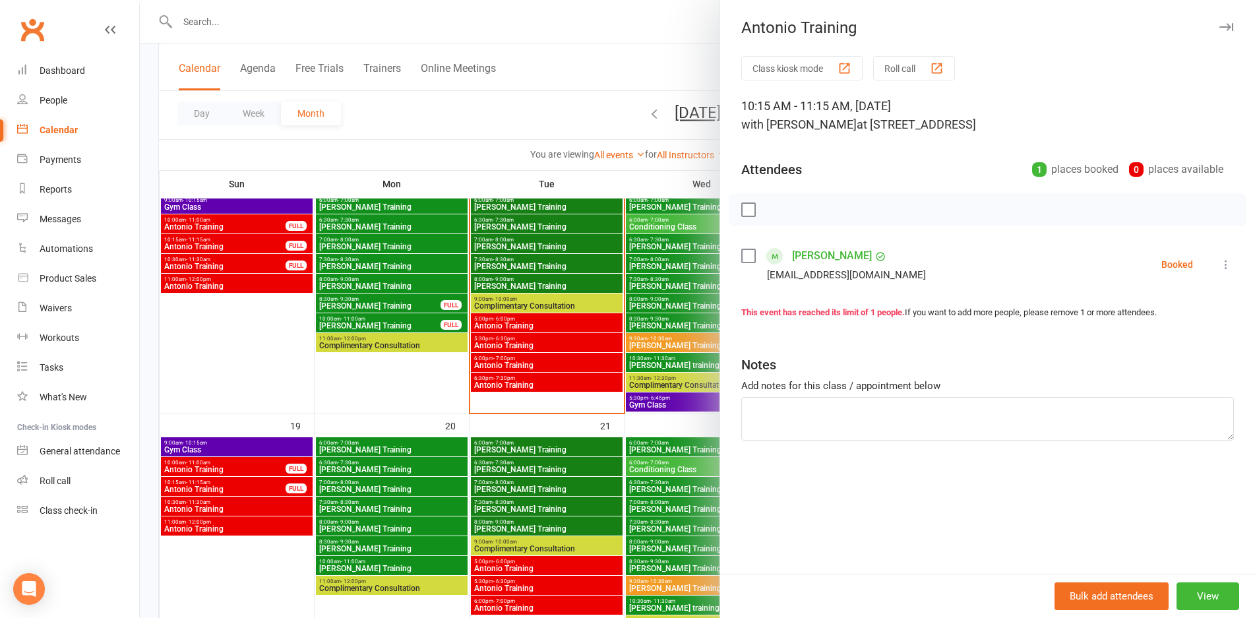
click at [262, 487] on div at bounding box center [697, 309] width 1115 height 618
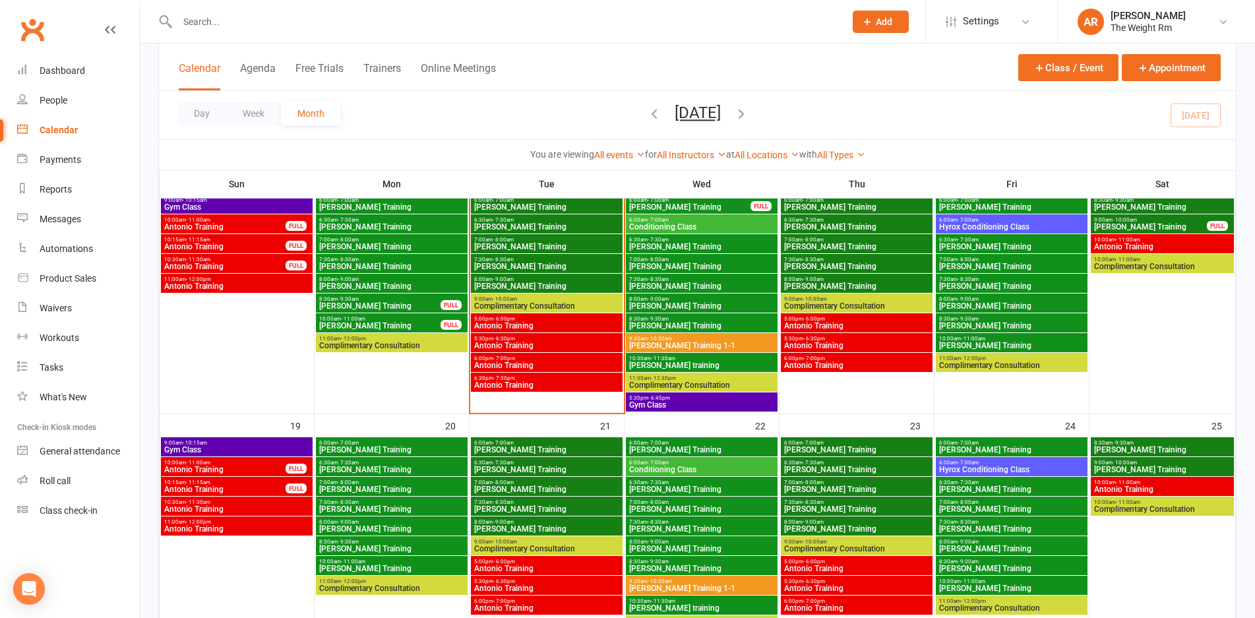
click at [264, 466] on span "Antonio Training" at bounding box center [225, 470] width 123 height 8
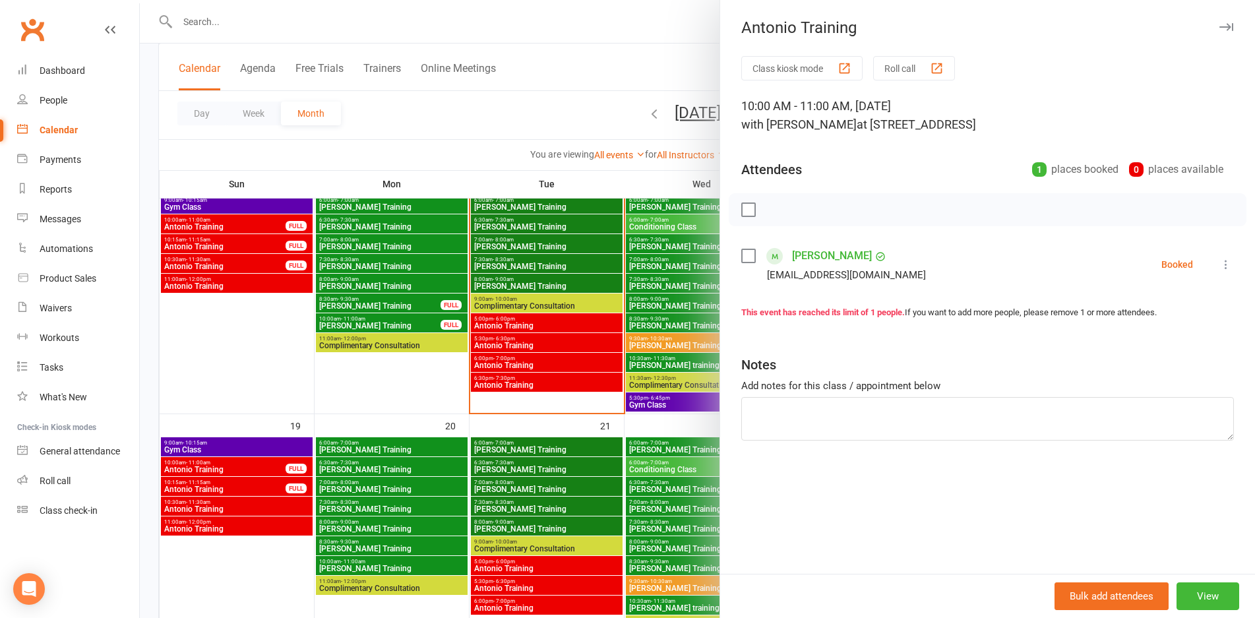
click at [264, 466] on div at bounding box center [697, 309] width 1115 height 618
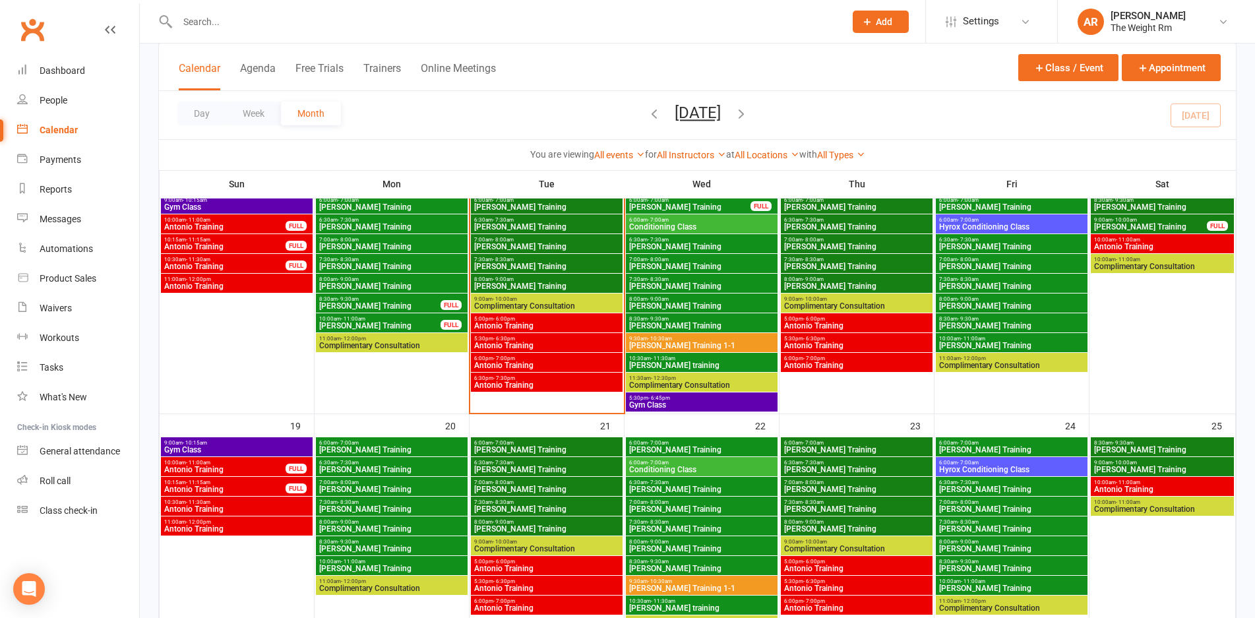
click at [259, 506] on span "Antonio Training" at bounding box center [237, 509] width 146 height 8
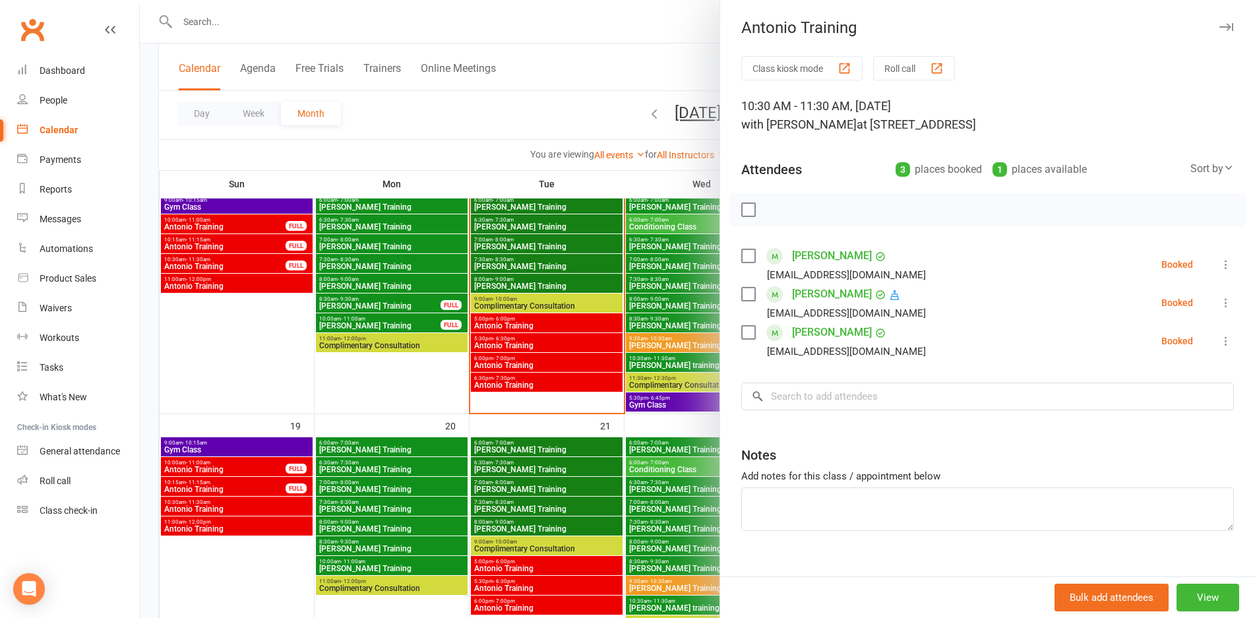
click at [796, 285] on link "[PERSON_NAME]" at bounding box center [832, 294] width 80 height 21
